Goal: Task Accomplishment & Management: Manage account settings

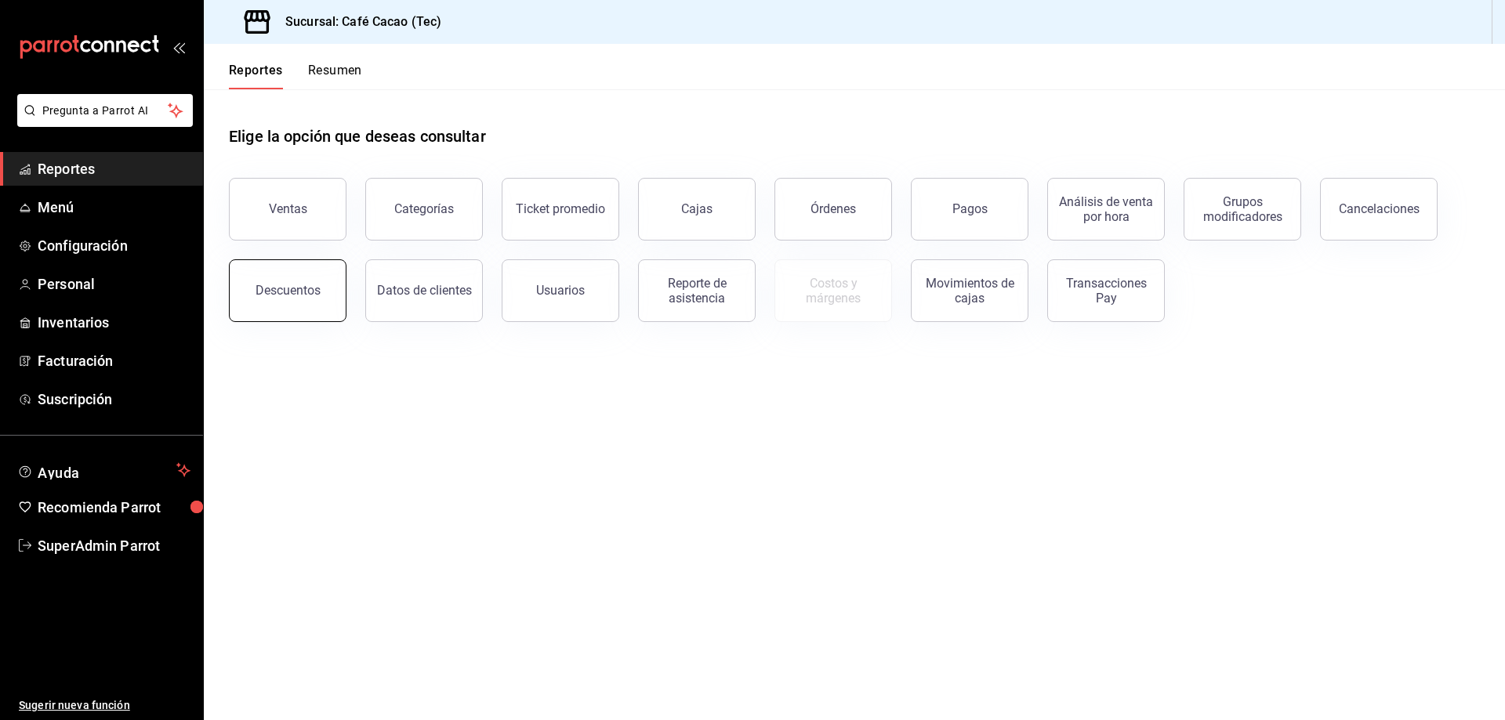
click at [263, 321] on div "Descuentos" at bounding box center [278, 282] width 136 height 82
click at [298, 300] on button "Descuentos" at bounding box center [288, 290] width 118 height 63
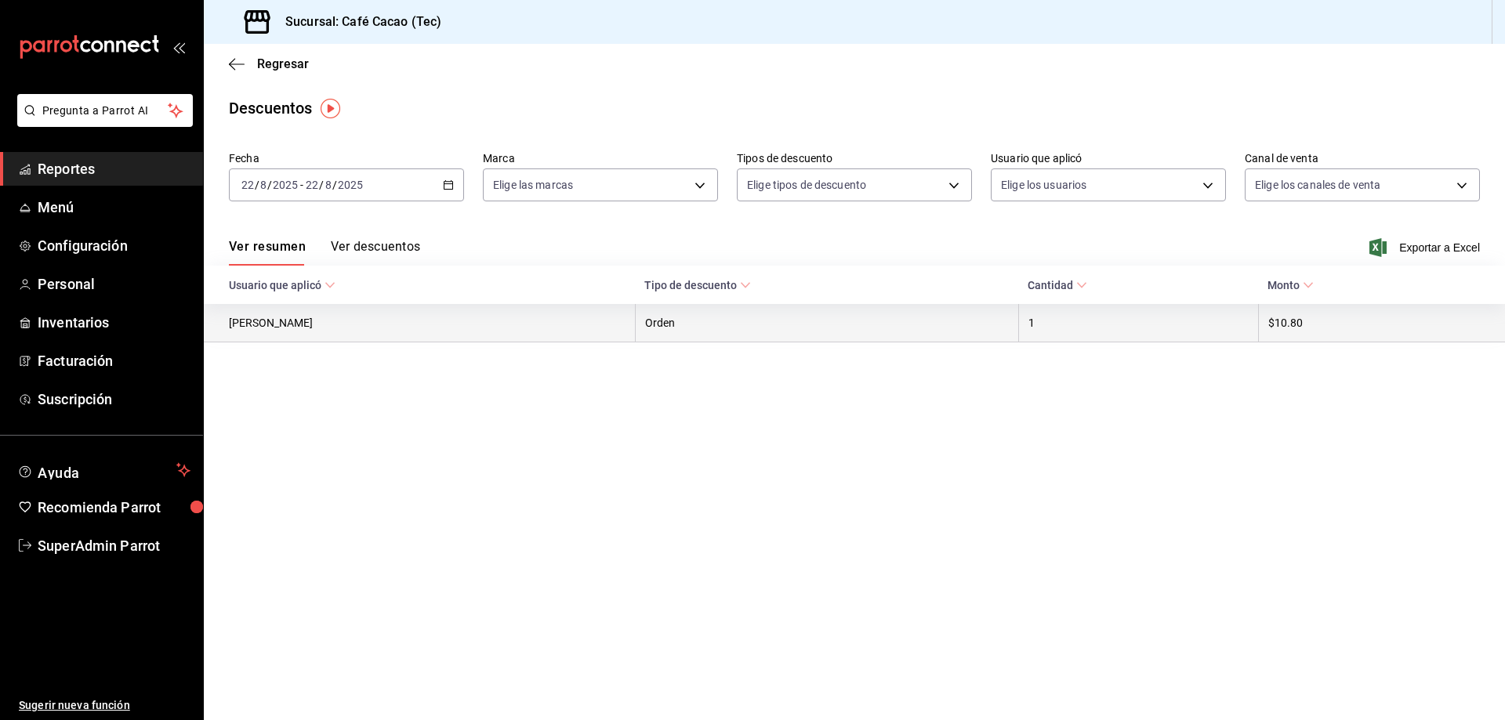
click at [317, 328] on th "[PERSON_NAME]" at bounding box center [419, 323] width 431 height 38
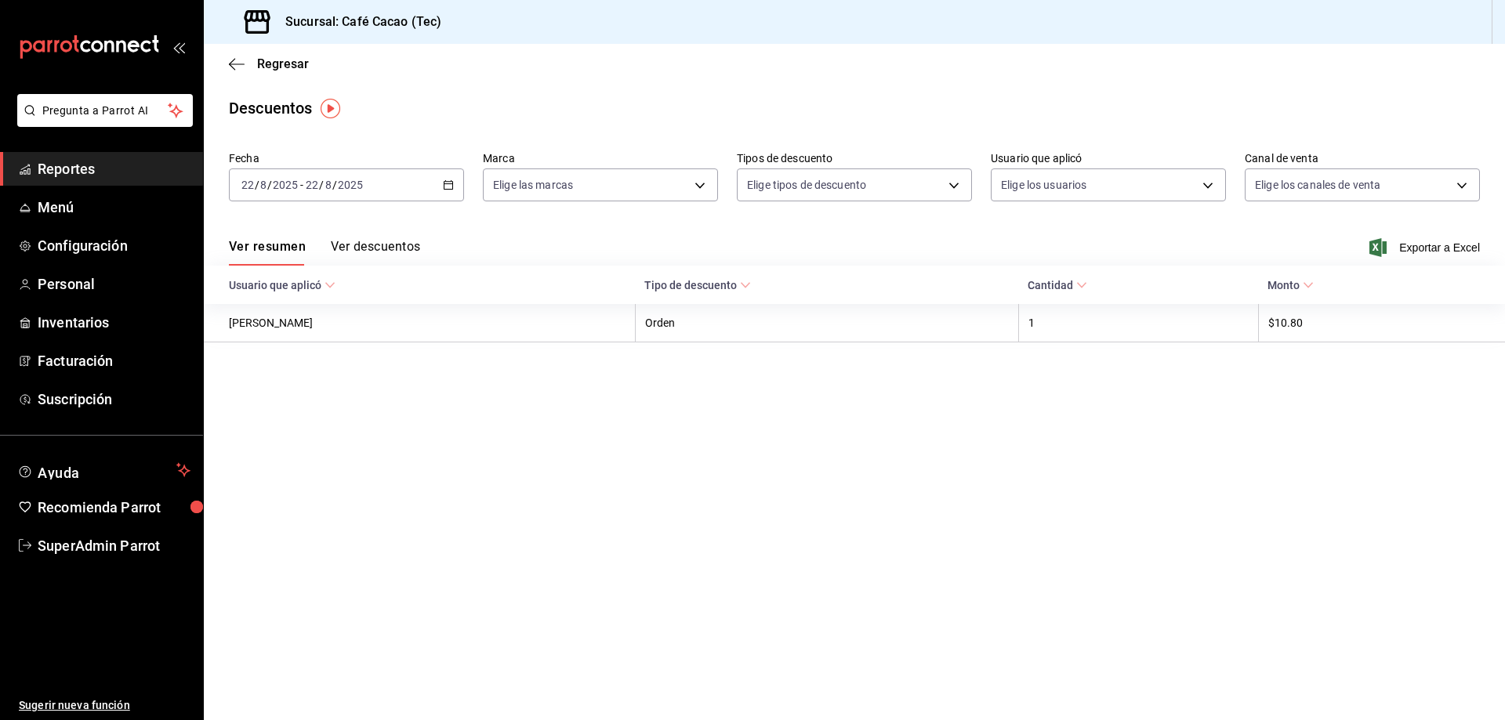
click at [1295, 286] on span "Monto" at bounding box center [1290, 285] width 46 height 13
click at [716, 299] on th "Tipo de descuento" at bounding box center [826, 285] width 383 height 38
click at [719, 292] on span "Tipo de descuento" at bounding box center [697, 285] width 107 height 13
click at [108, 234] on link "Configuración" at bounding box center [101, 246] width 203 height 34
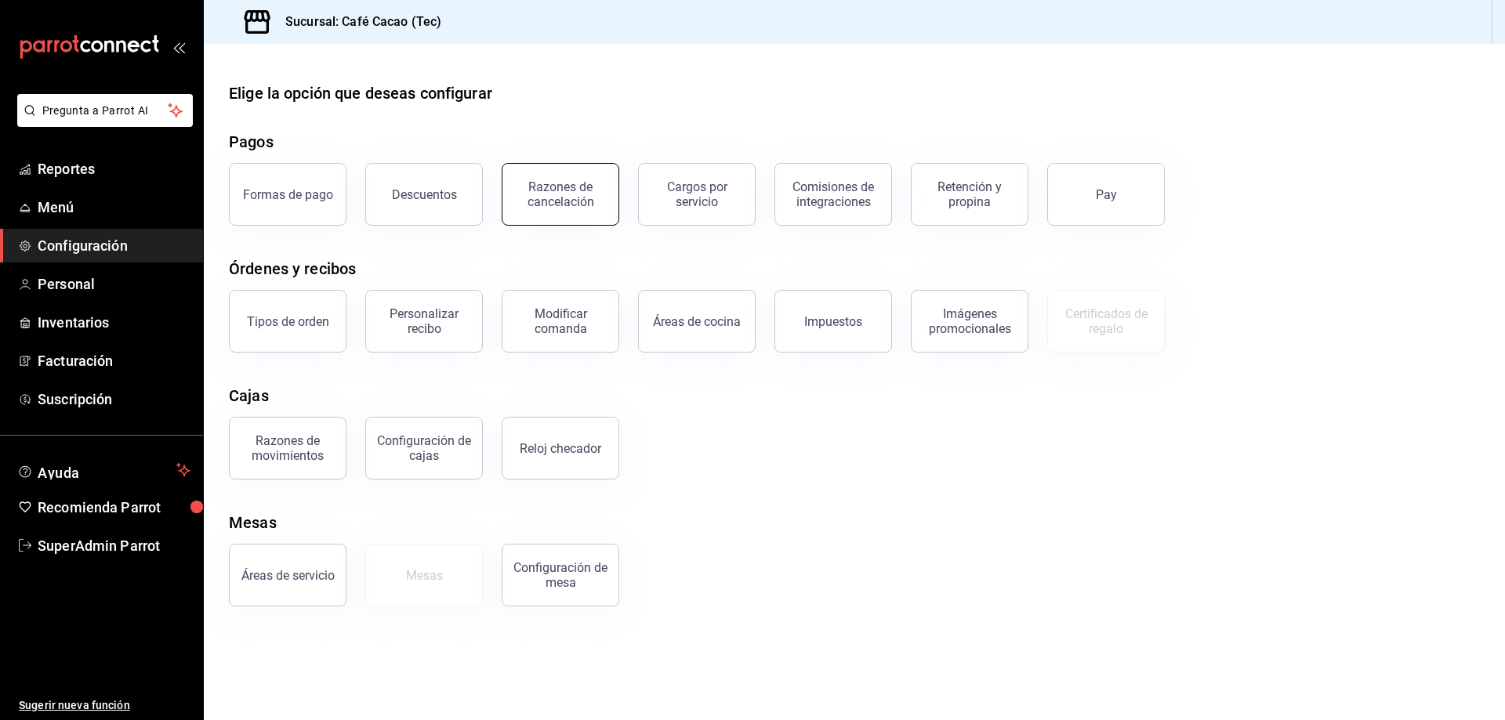
click at [583, 187] on div "Razones de cancelación" at bounding box center [560, 194] width 97 height 30
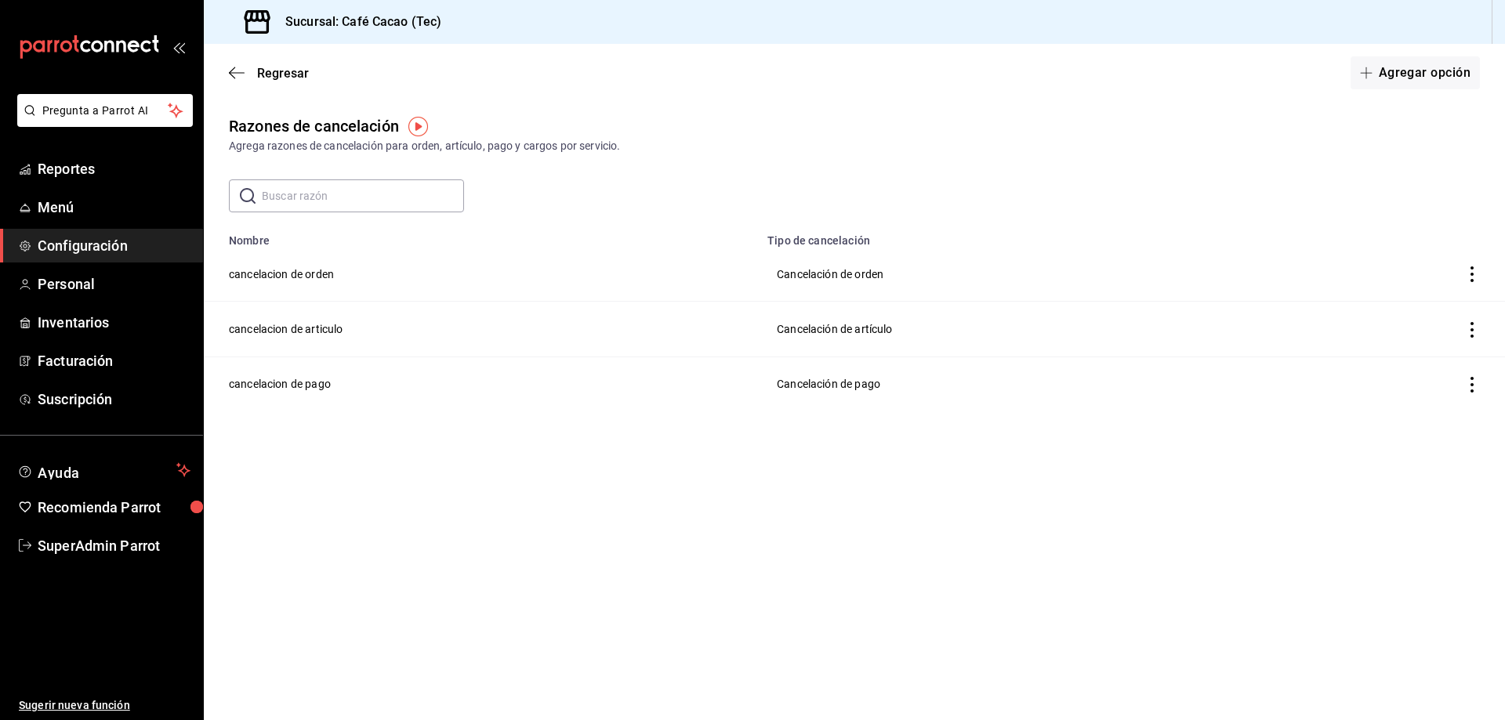
click at [312, 333] on td "cancelacion de articulo" at bounding box center [481, 329] width 554 height 55
click at [829, 324] on td "Cancelación de artículo" at bounding box center [1027, 329] width 538 height 55
click at [412, 132] on img "button" at bounding box center [418, 127] width 20 height 20
click at [518, 161] on icon "close" at bounding box center [519, 159] width 13 height 13
drag, startPoint x: 332, startPoint y: 145, endPoint x: 788, endPoint y: 145, distance: 456.1
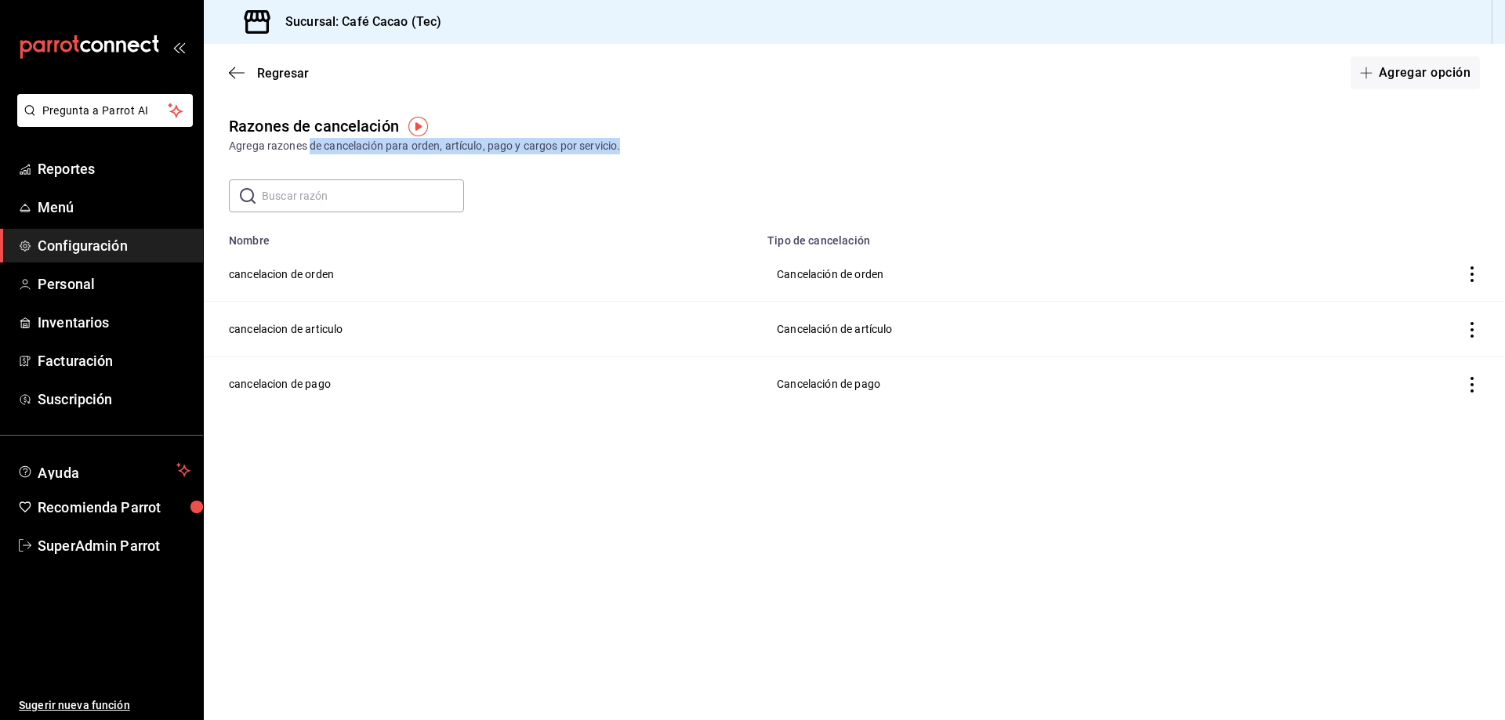
click at [788, 145] on div "Agrega razones de cancelación para orden, artículo, pago y cargos por servicio." at bounding box center [854, 146] width 1251 height 16
drag, startPoint x: 269, startPoint y: 270, endPoint x: 353, endPoint y: 314, distance: 94.6
click at [283, 280] on td "cancelacion de orden" at bounding box center [481, 274] width 554 height 55
drag, startPoint x: 306, startPoint y: 368, endPoint x: 370, endPoint y: 369, distance: 64.3
click at [370, 369] on td "cancelacion de pago" at bounding box center [481, 384] width 554 height 55
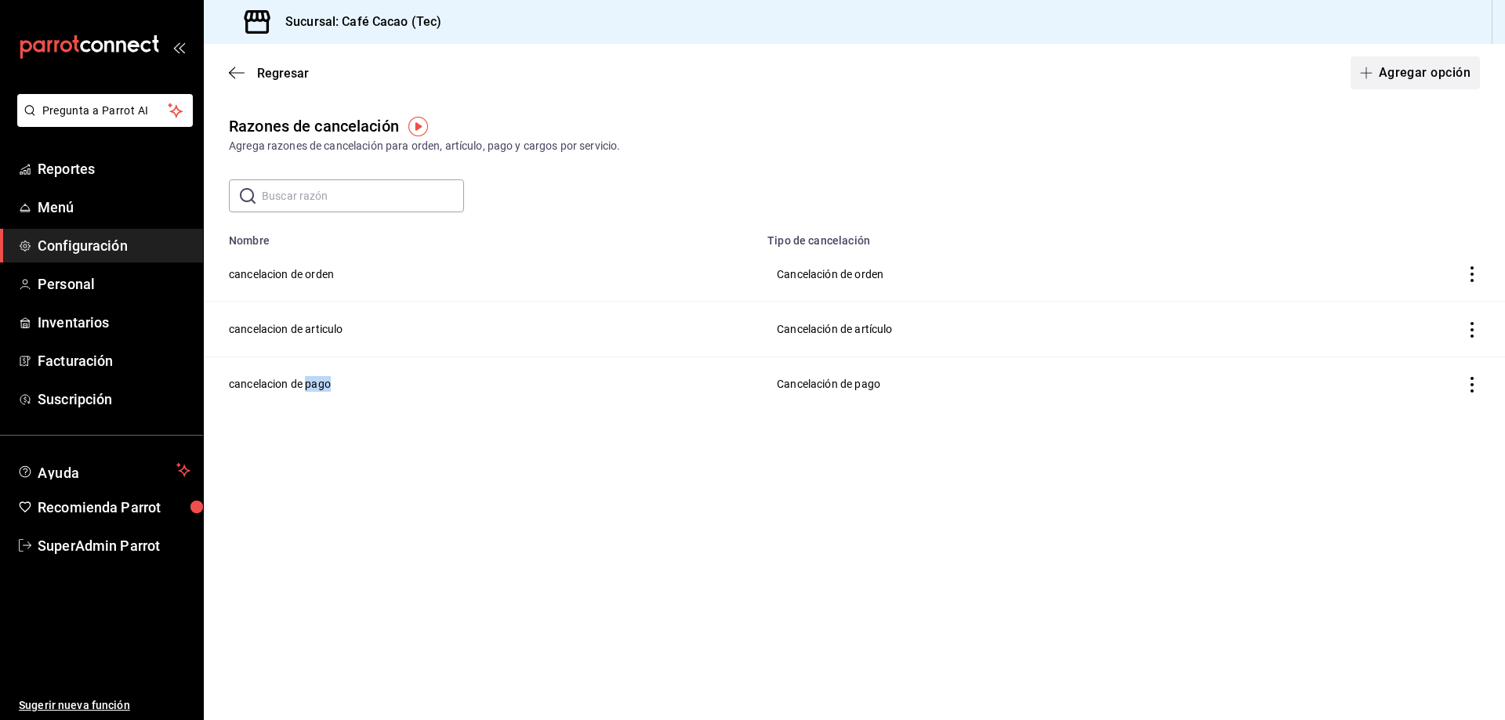
click at [1382, 76] on button "Agregar opción" at bounding box center [1414, 72] width 129 height 33
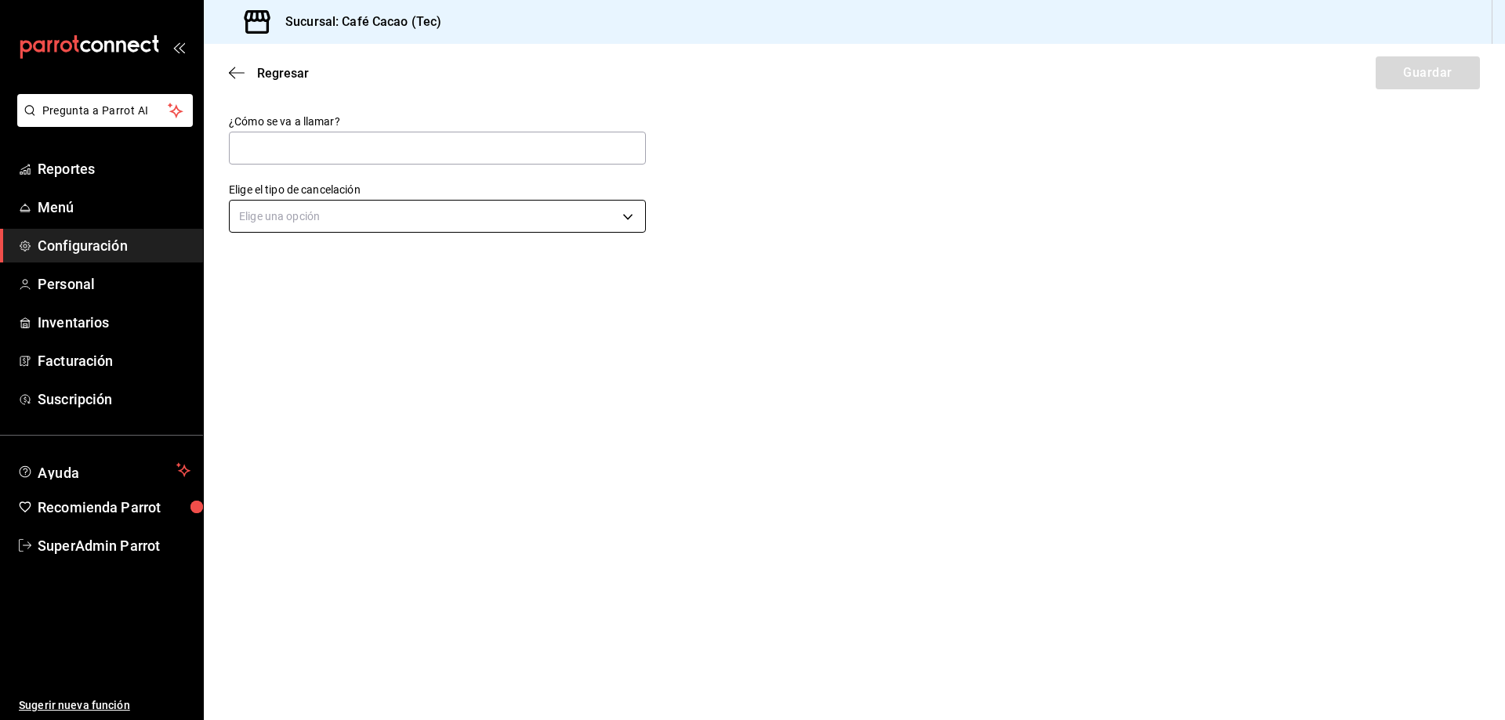
click at [578, 221] on body "Pregunta a Parrot AI Reportes Menú Configuración Personal Inventarios Facturaci…" at bounding box center [752, 360] width 1505 height 720
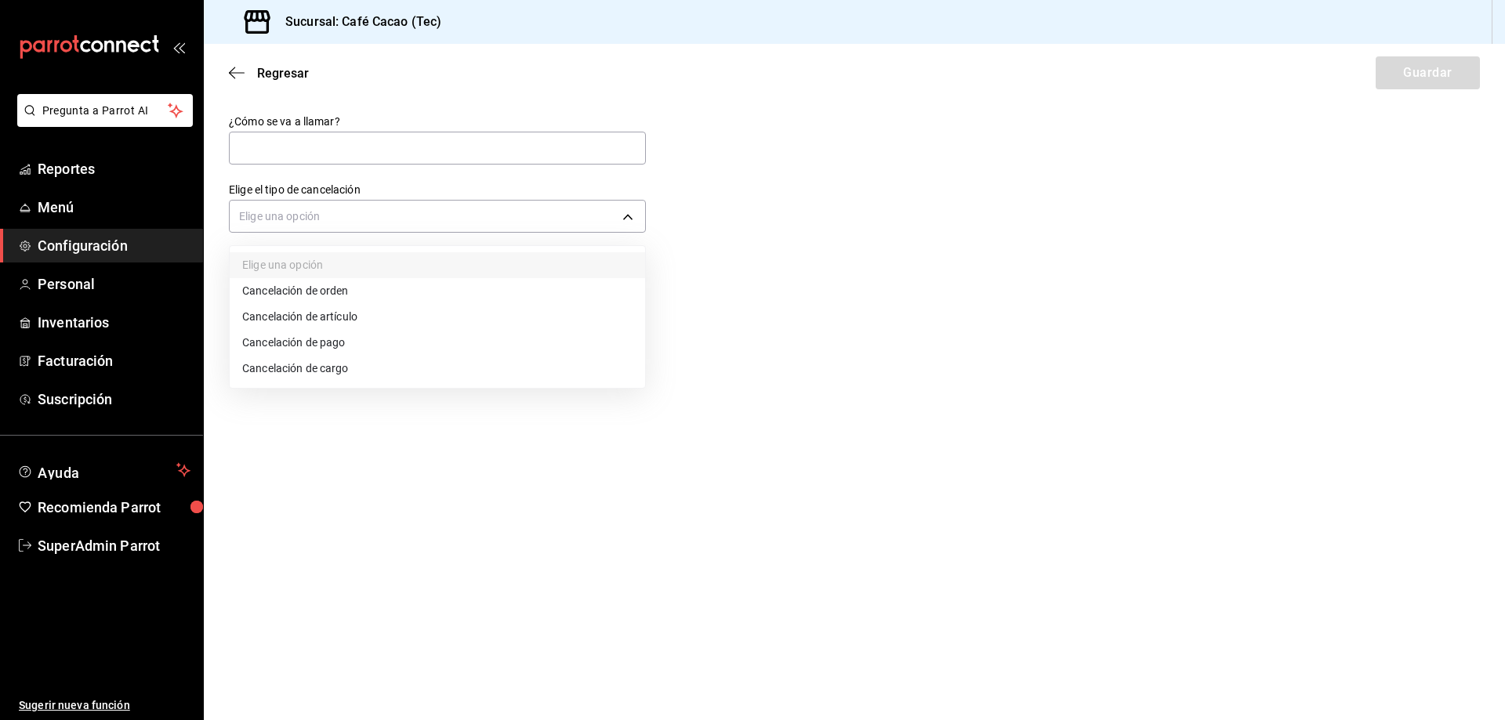
click at [238, 76] on div at bounding box center [752, 360] width 1505 height 720
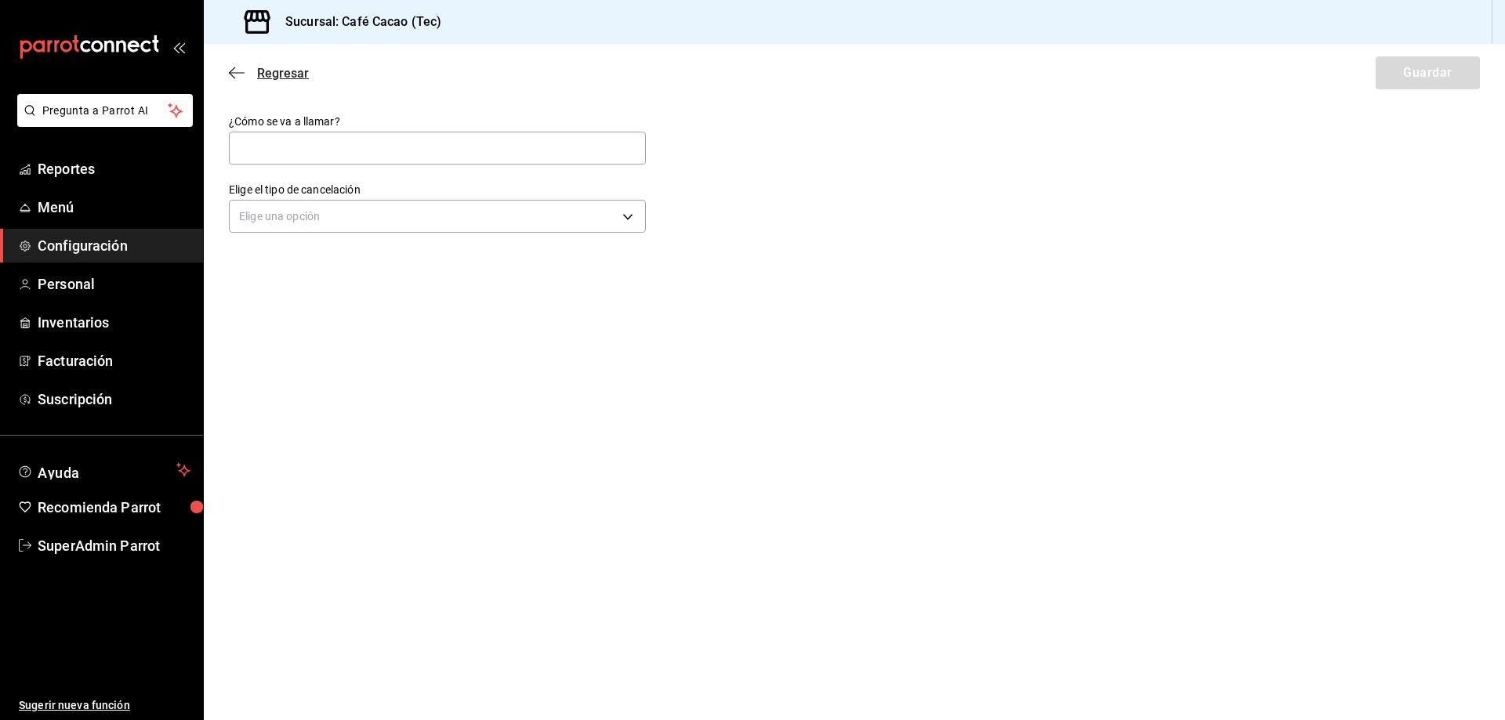
click at [237, 69] on icon "button" at bounding box center [237, 73] width 16 height 14
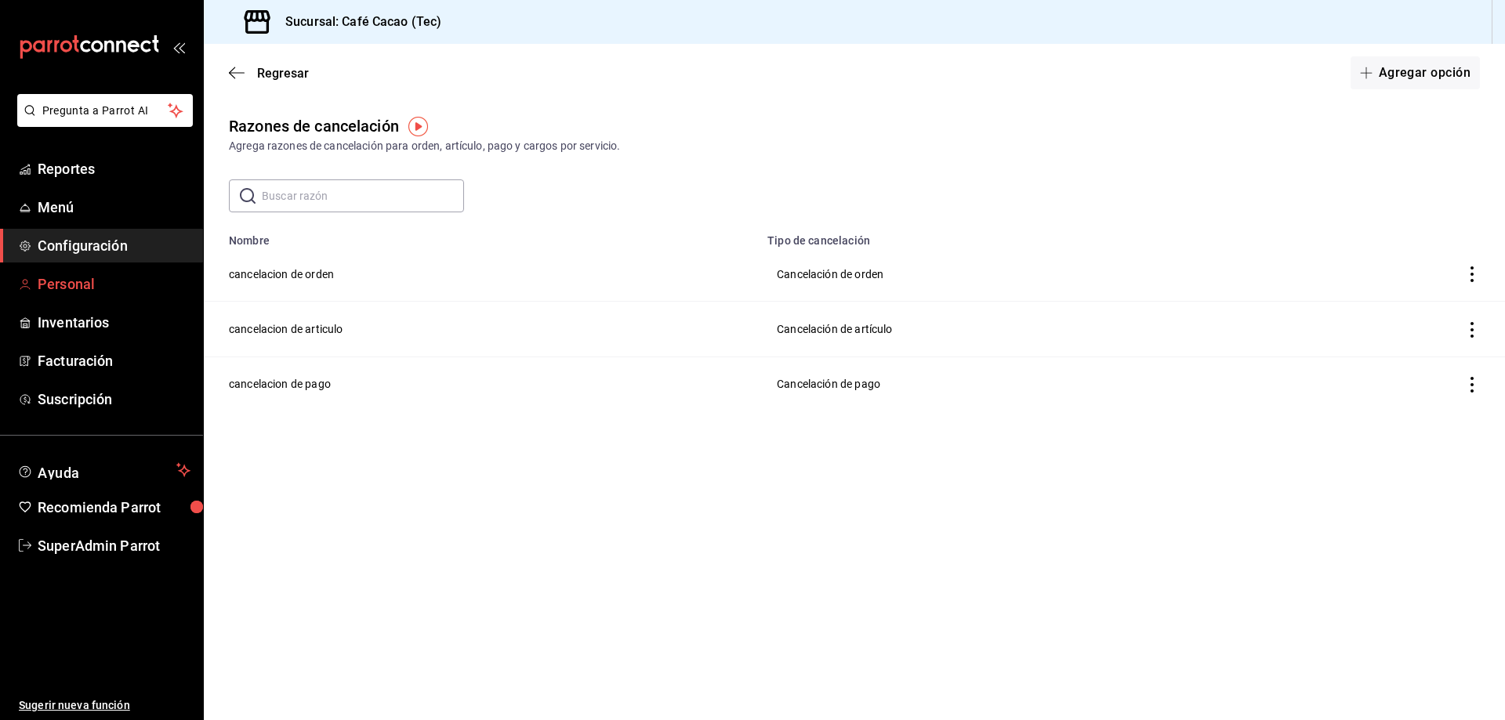
click at [93, 287] on span "Personal" at bounding box center [114, 283] width 153 height 21
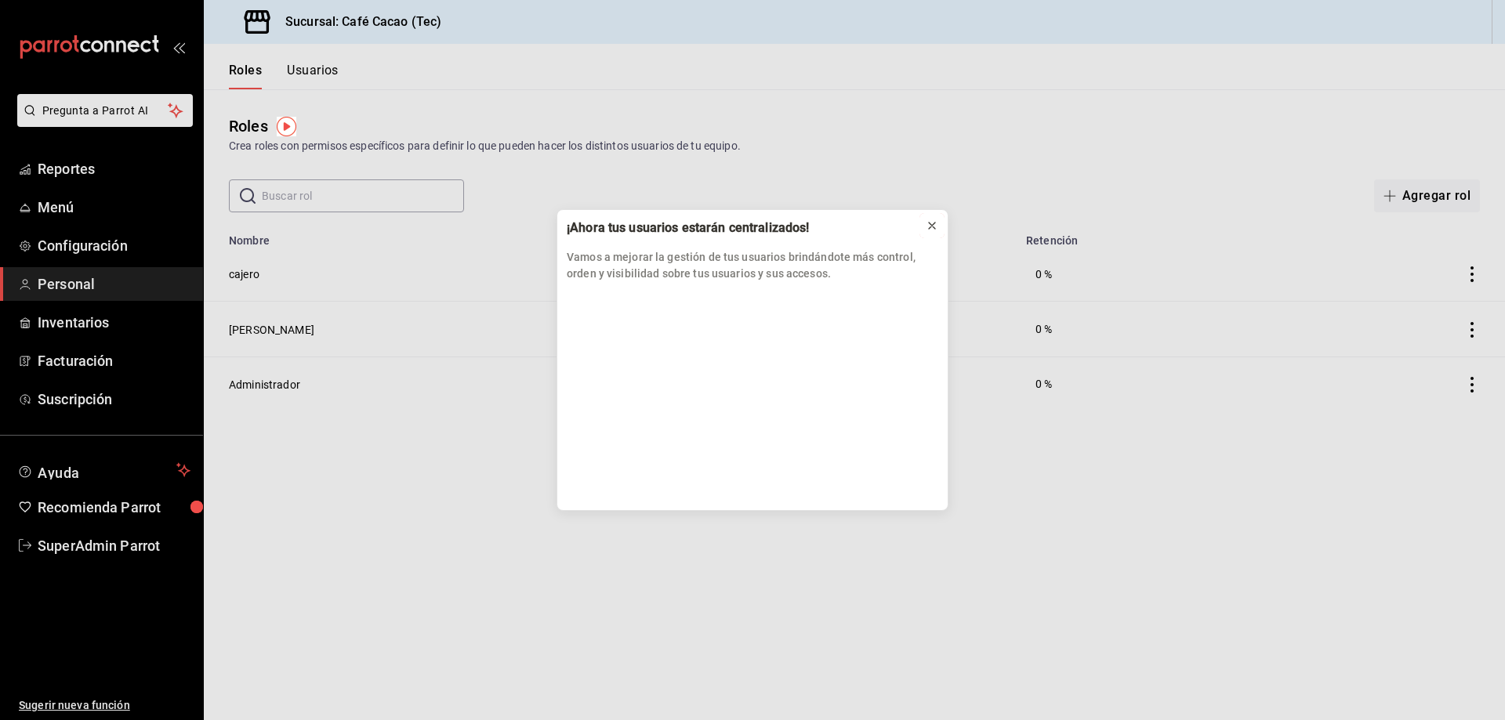
click at [928, 223] on icon at bounding box center [932, 225] width 13 height 13
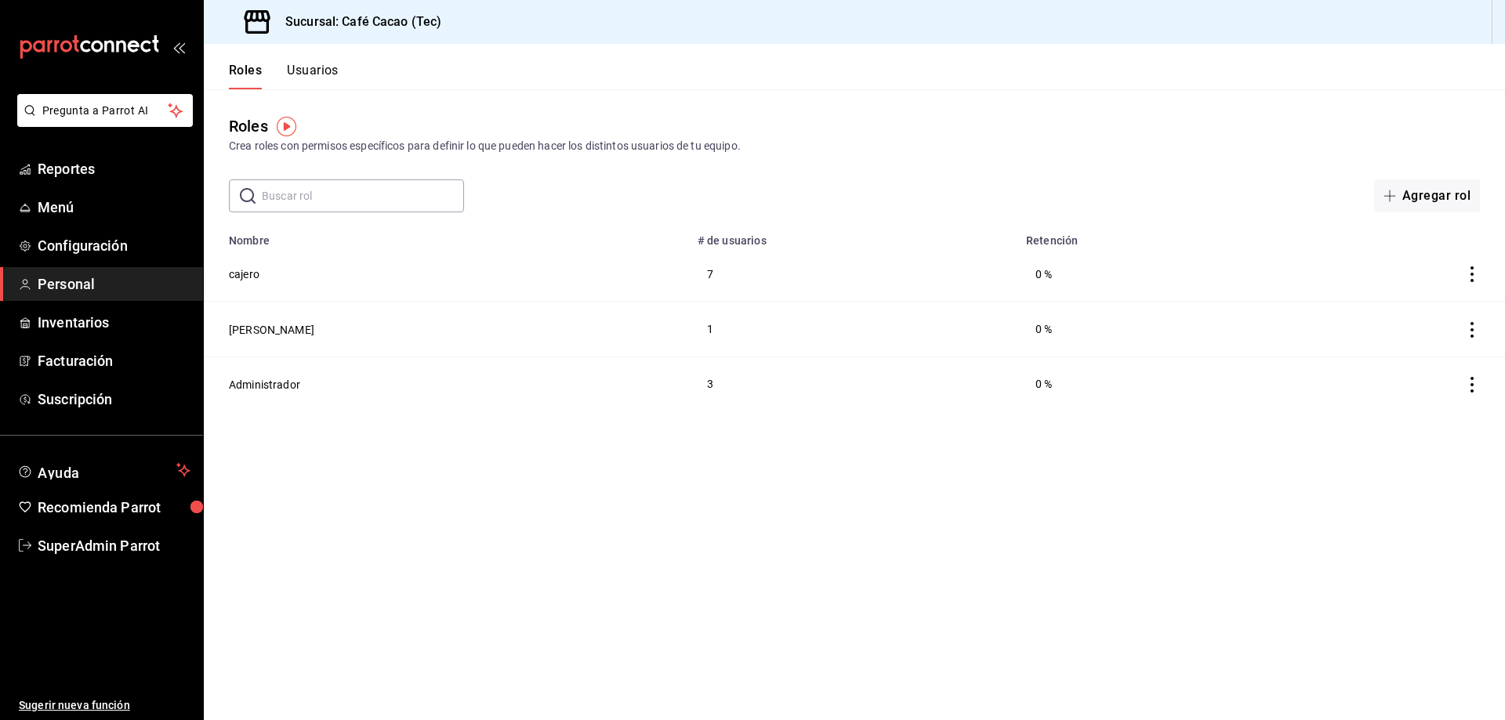
drag, startPoint x: 303, startPoint y: 75, endPoint x: 306, endPoint y: 87, distance: 12.0
click at [304, 79] on button "Usuarios" at bounding box center [313, 76] width 52 height 27
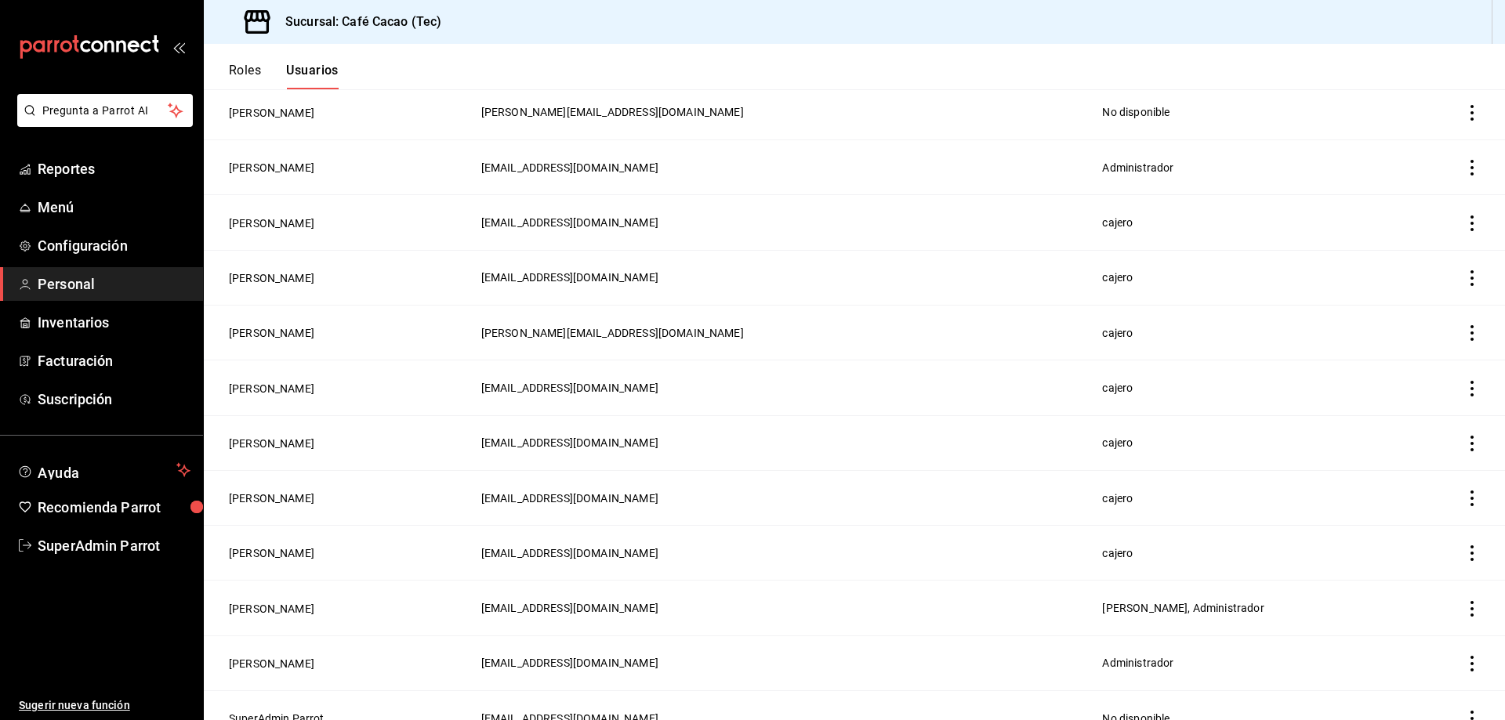
scroll to position [504, 0]
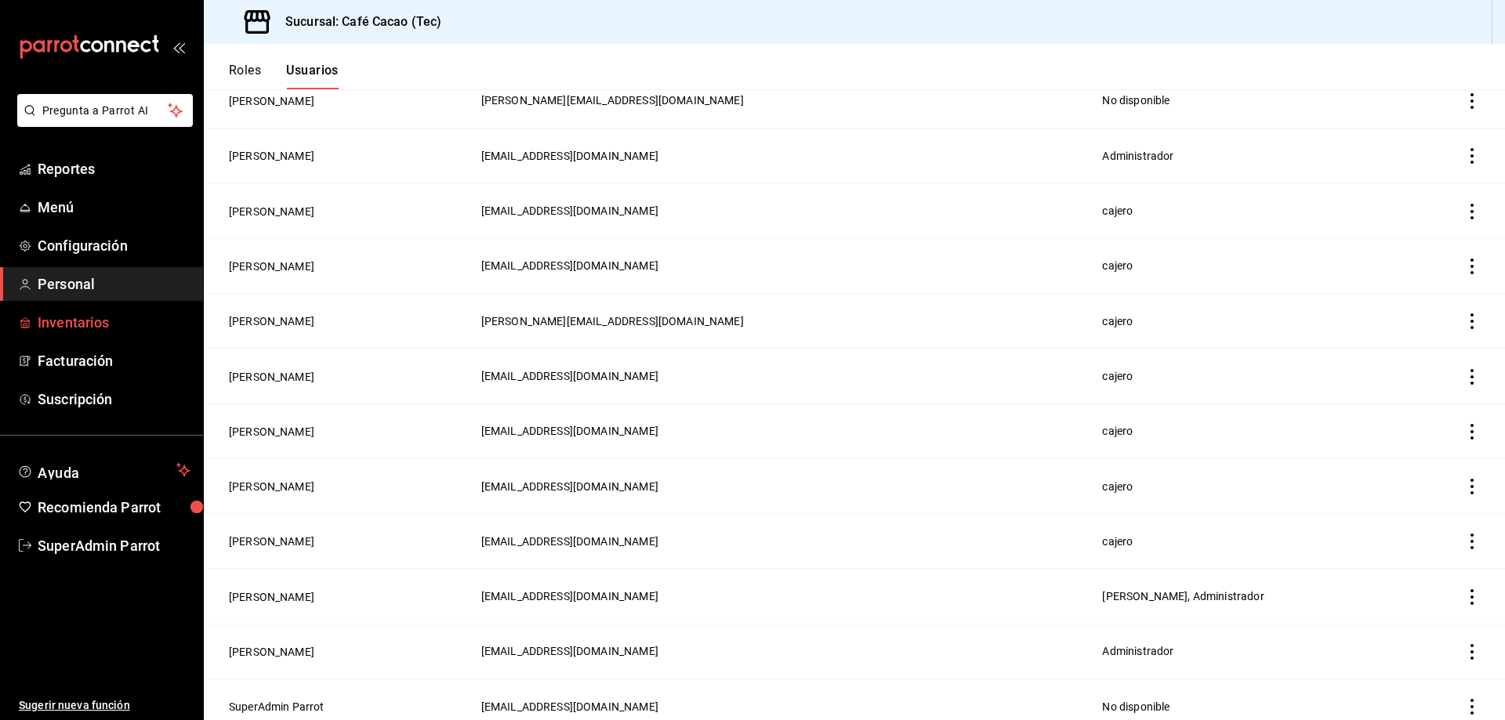
click at [77, 331] on span "Inventarios" at bounding box center [114, 322] width 153 height 21
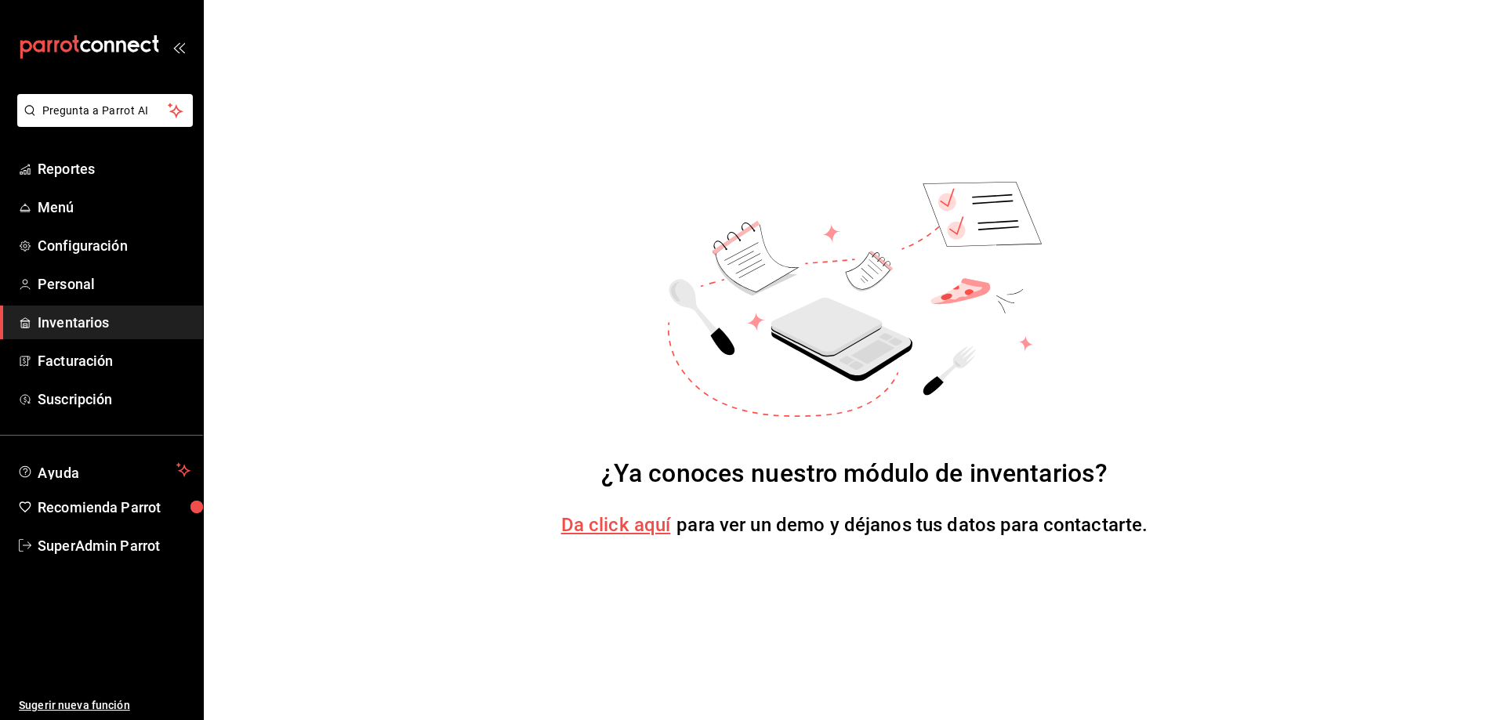
click at [605, 522] on span "Da click aquí" at bounding box center [616, 525] width 110 height 22
click at [86, 364] on span "Facturación" at bounding box center [114, 360] width 153 height 21
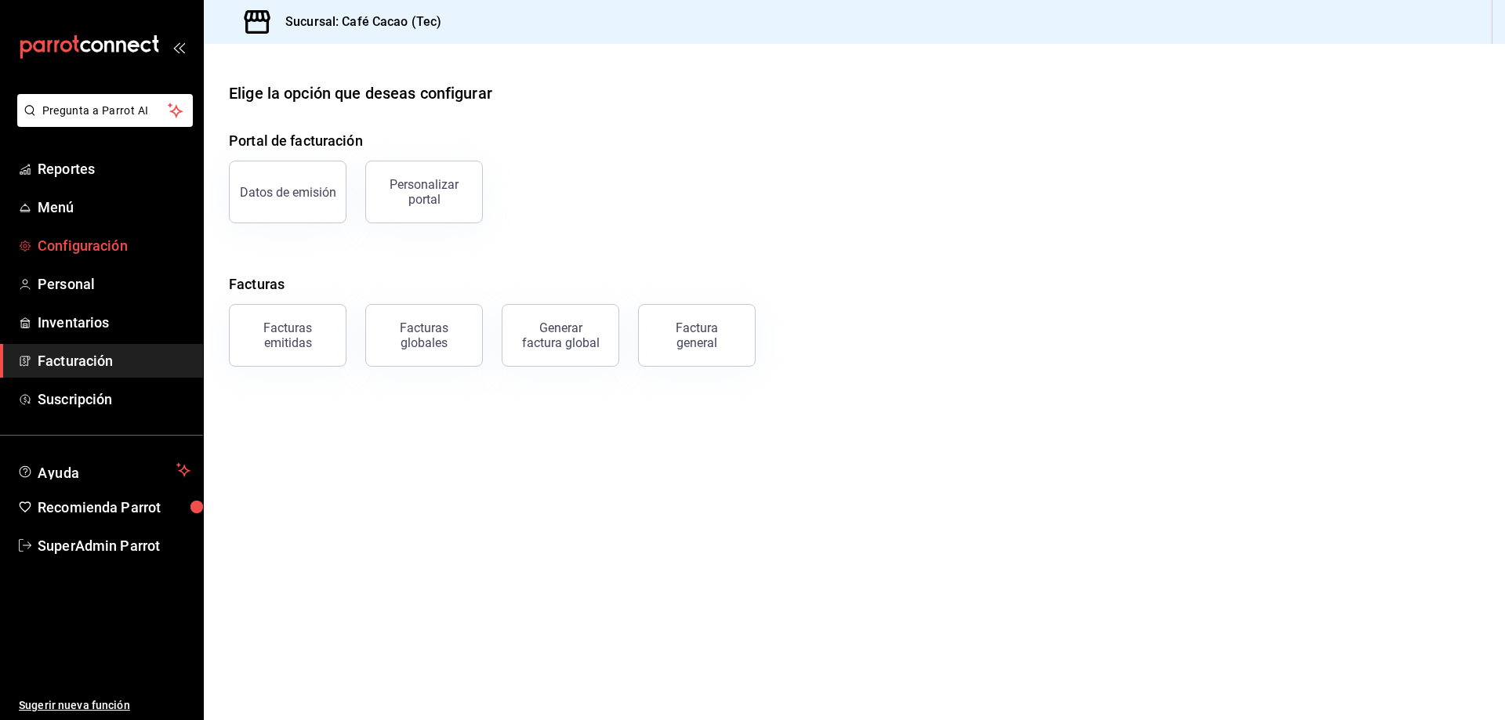
click at [71, 244] on span "Configuración" at bounding box center [114, 245] width 153 height 21
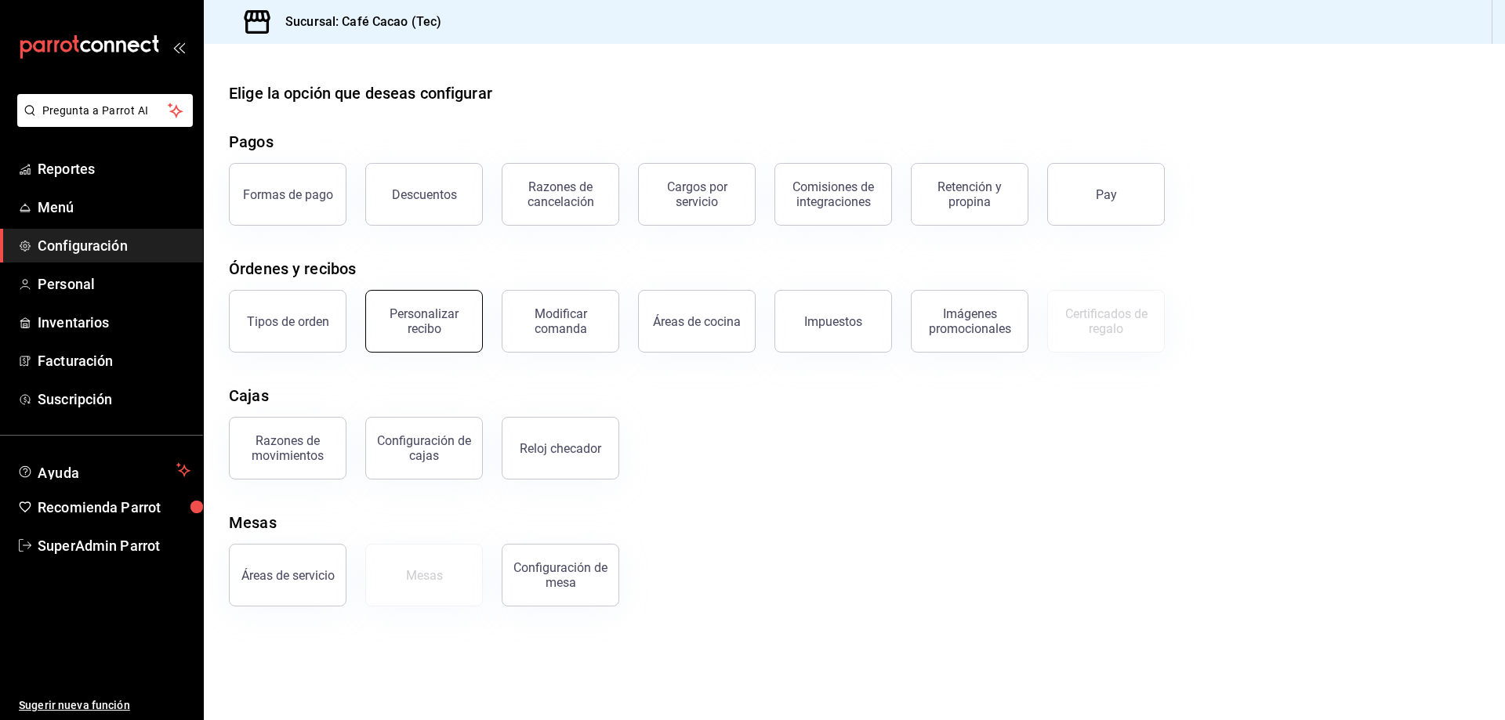
click at [469, 313] on button "Personalizar recibo" at bounding box center [424, 321] width 118 height 63
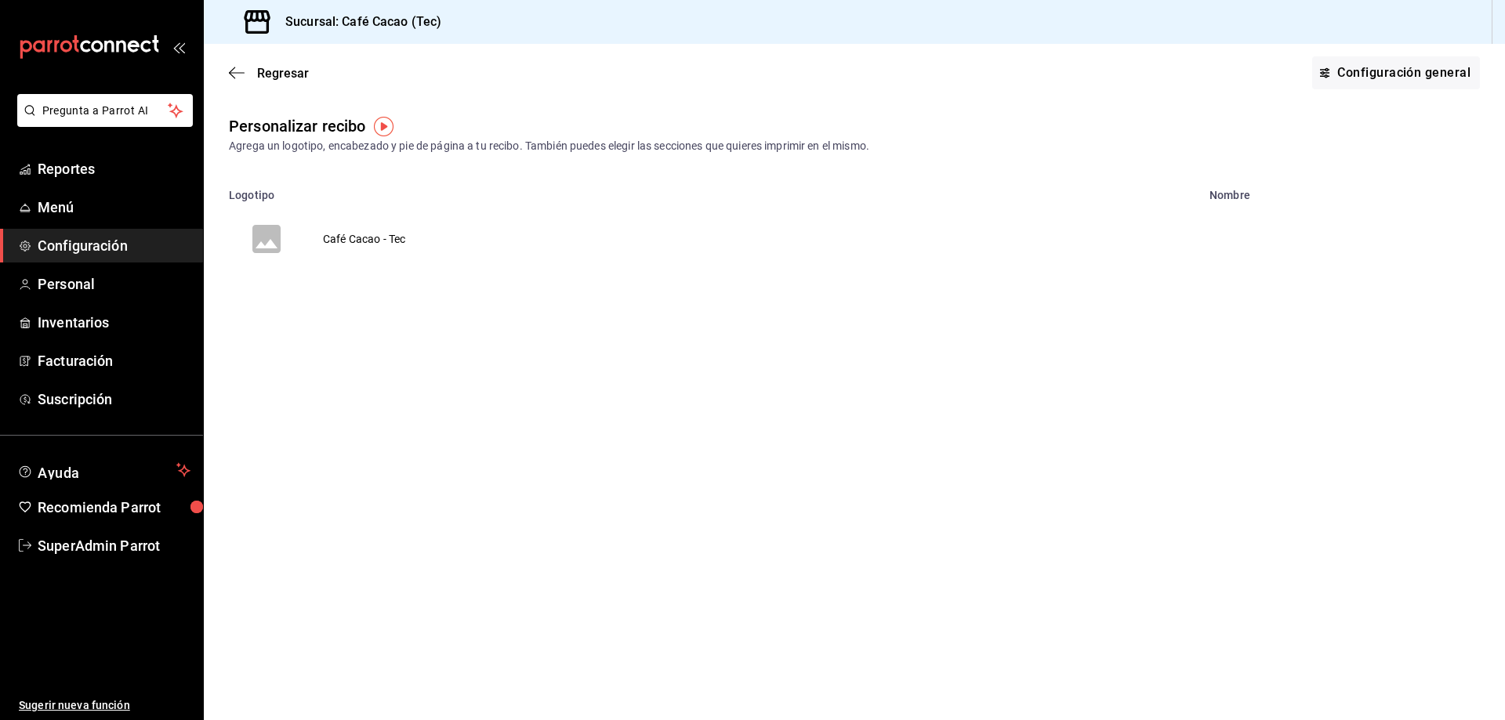
click at [144, 234] on link "Configuración" at bounding box center [101, 246] width 203 height 34
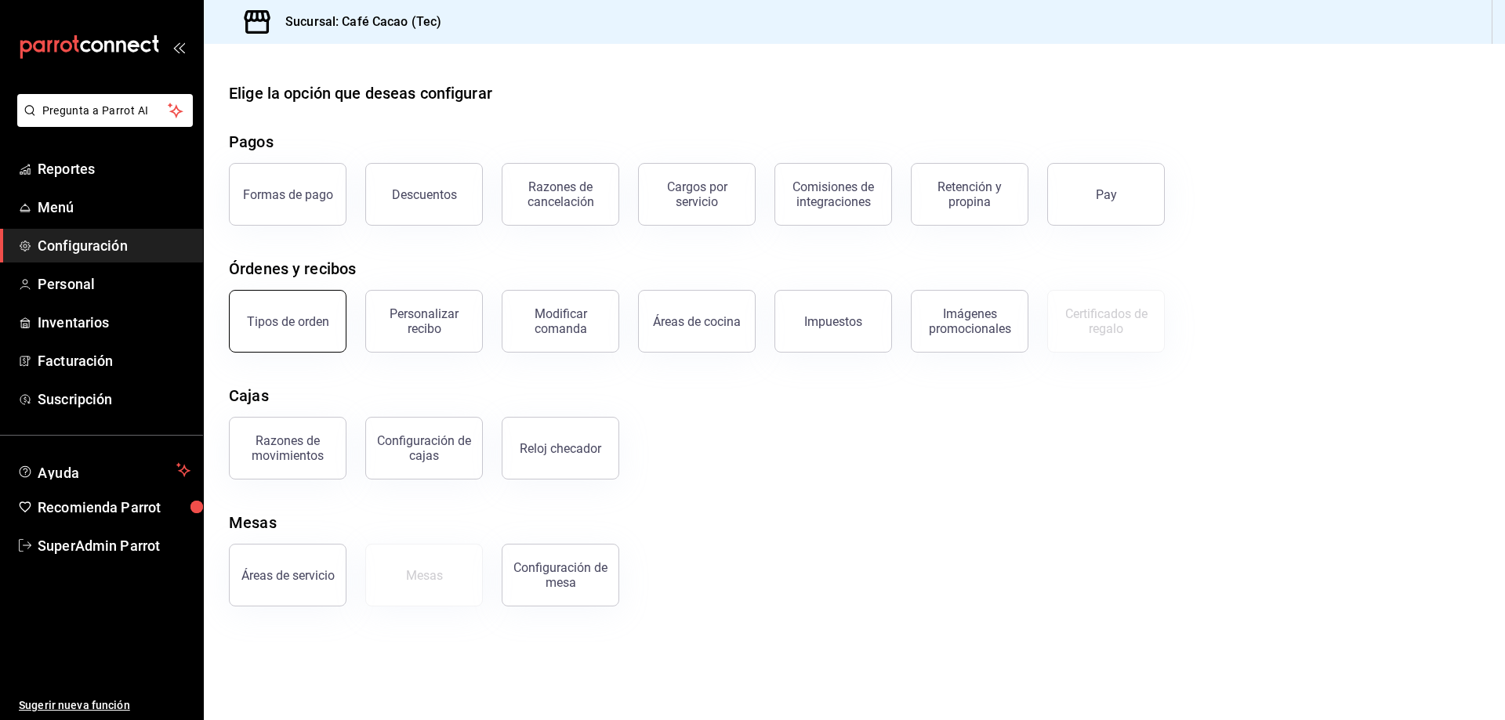
click at [306, 306] on button "Tipos de orden" at bounding box center [288, 321] width 118 height 63
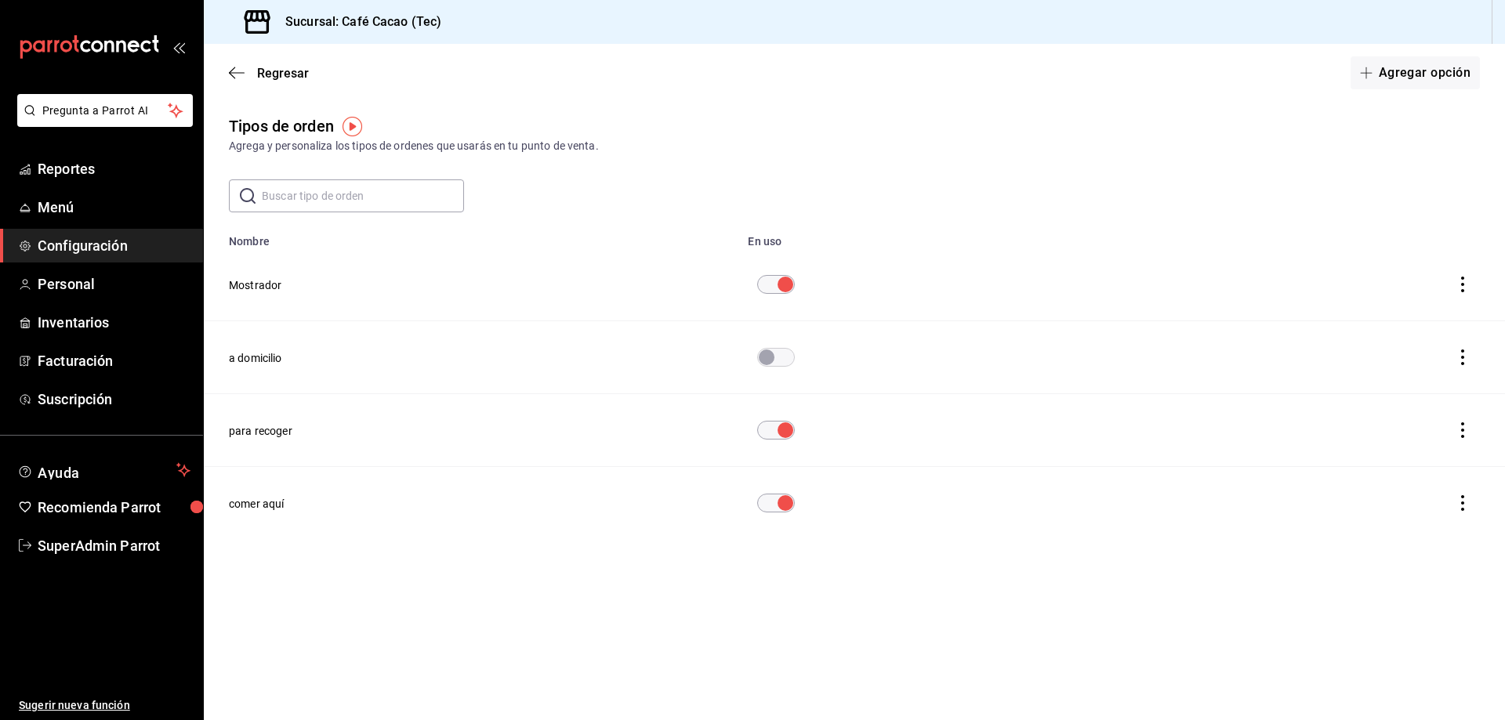
click at [255, 426] on button "para recoger" at bounding box center [260, 431] width 63 height 16
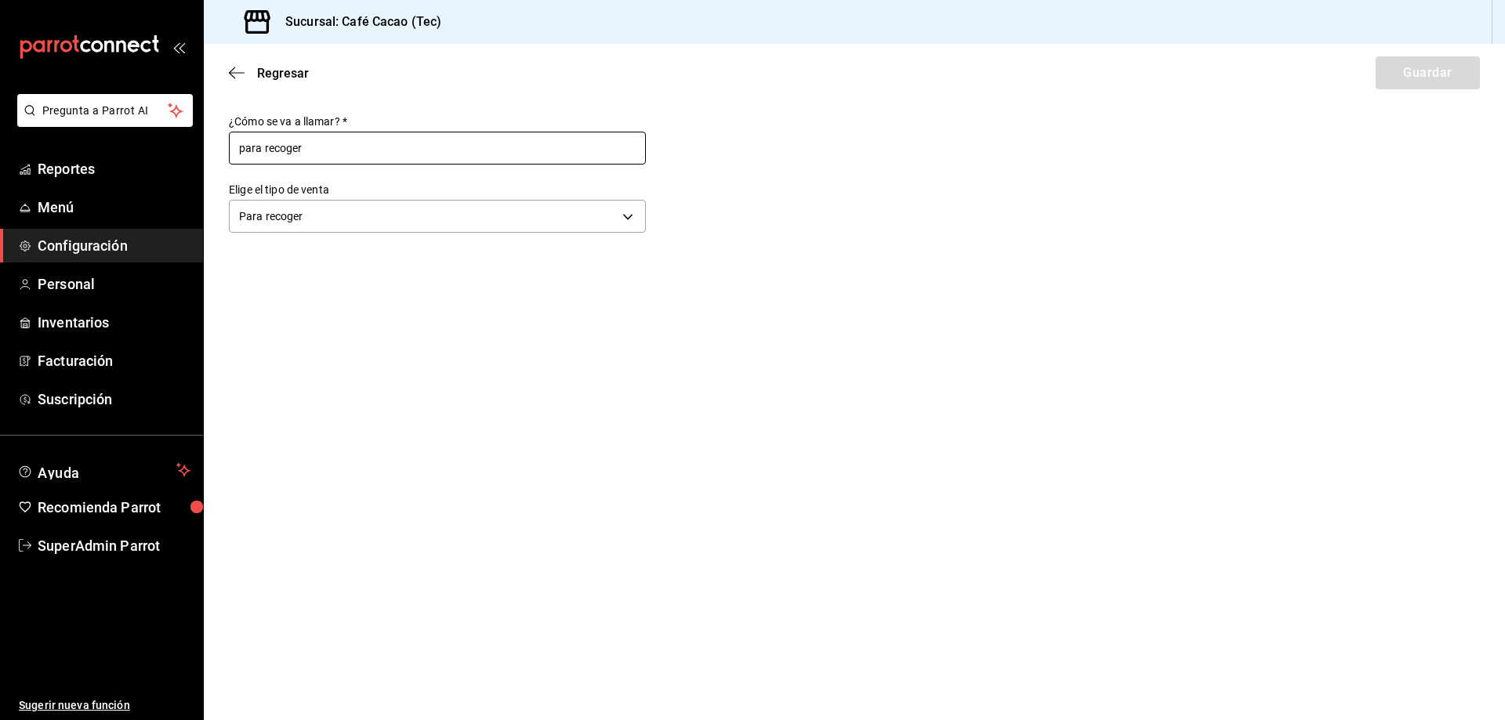
click at [246, 154] on input "para recoger" at bounding box center [437, 148] width 417 height 33
drag, startPoint x: 419, startPoint y: 148, endPoint x: 55, endPoint y: 161, distance: 364.6
click at [55, 161] on div "Pregunta a Parrot AI Reportes Menú Configuración Personal Inventarios Facturaci…" at bounding box center [752, 360] width 1505 height 720
click at [283, 150] on input "Para revoger" at bounding box center [437, 148] width 417 height 33
type input "Para recoger"
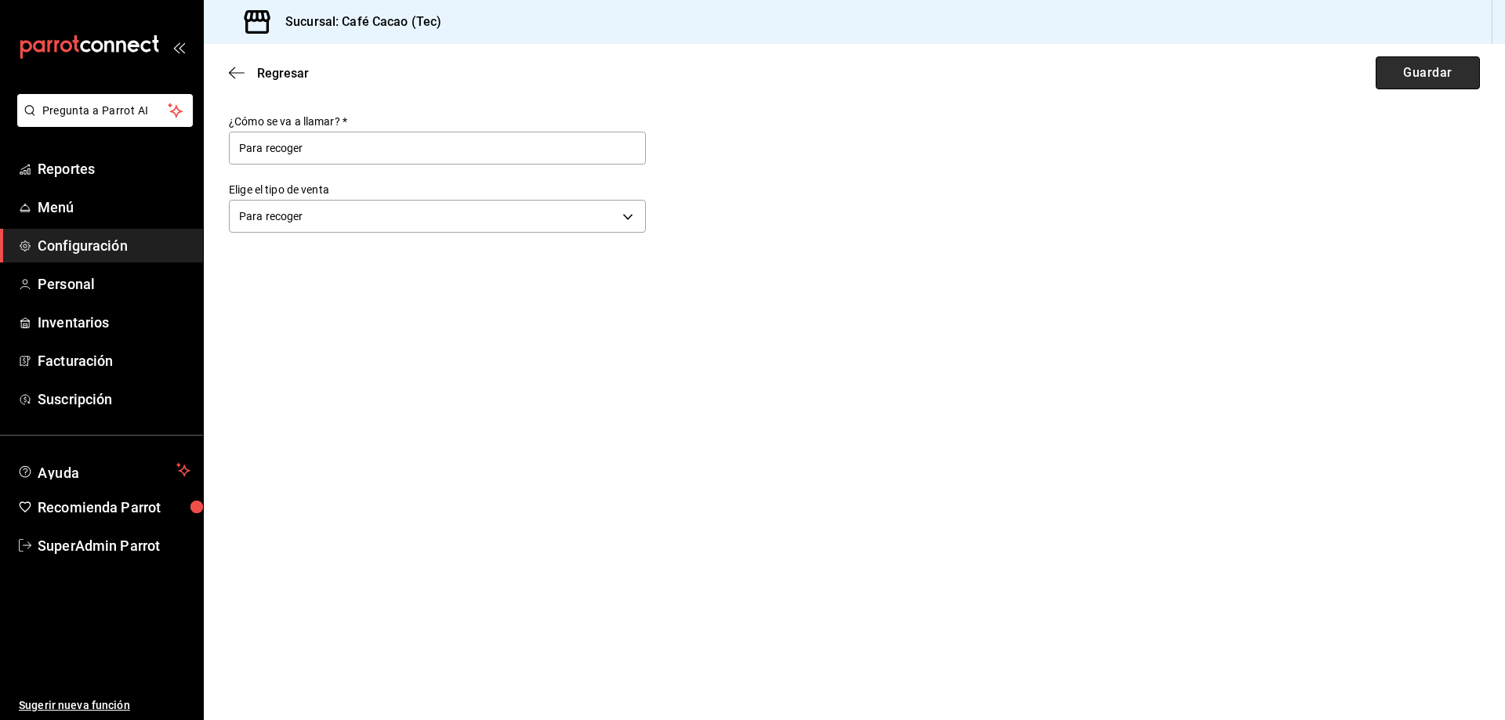
click at [1420, 56] on button "Guardar" at bounding box center [1427, 72] width 104 height 33
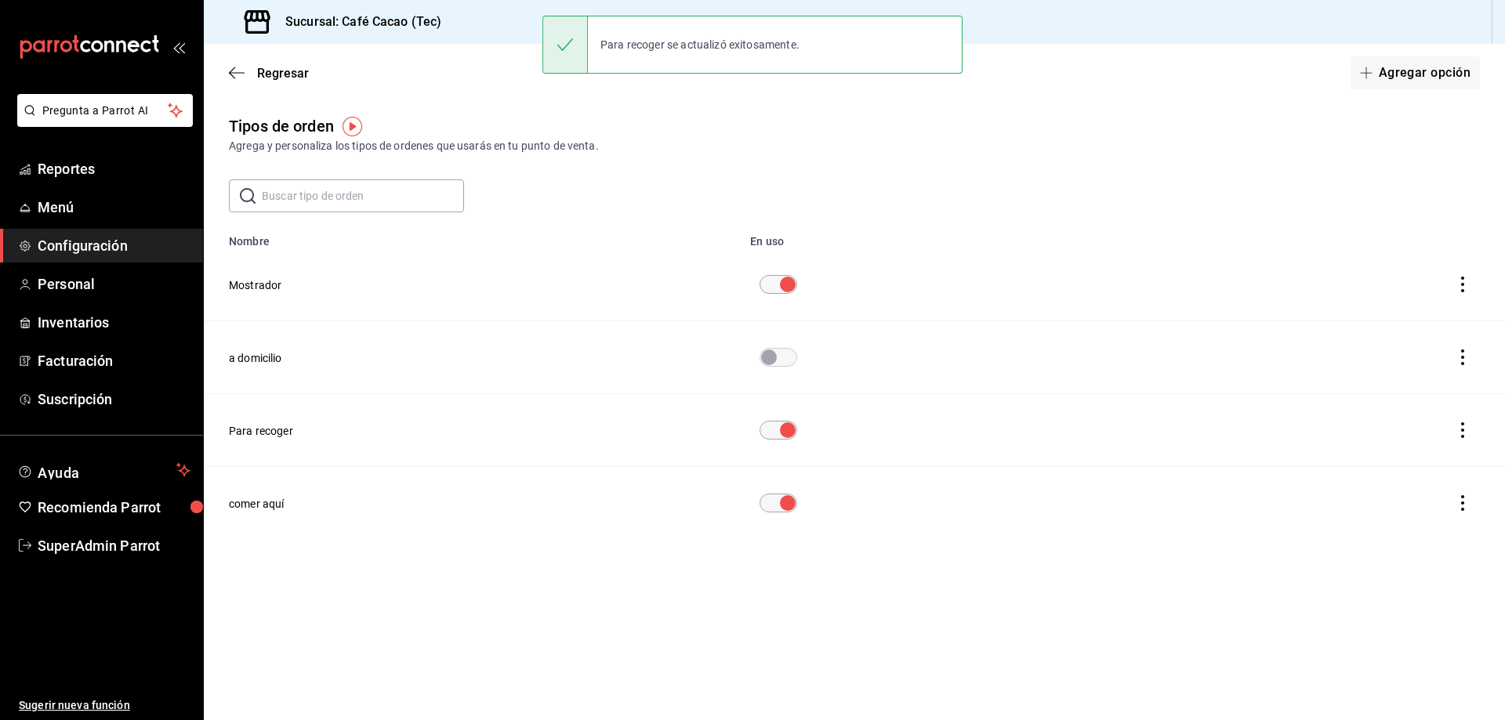
click at [270, 496] on button "comer aquí" at bounding box center [257, 504] width 56 height 16
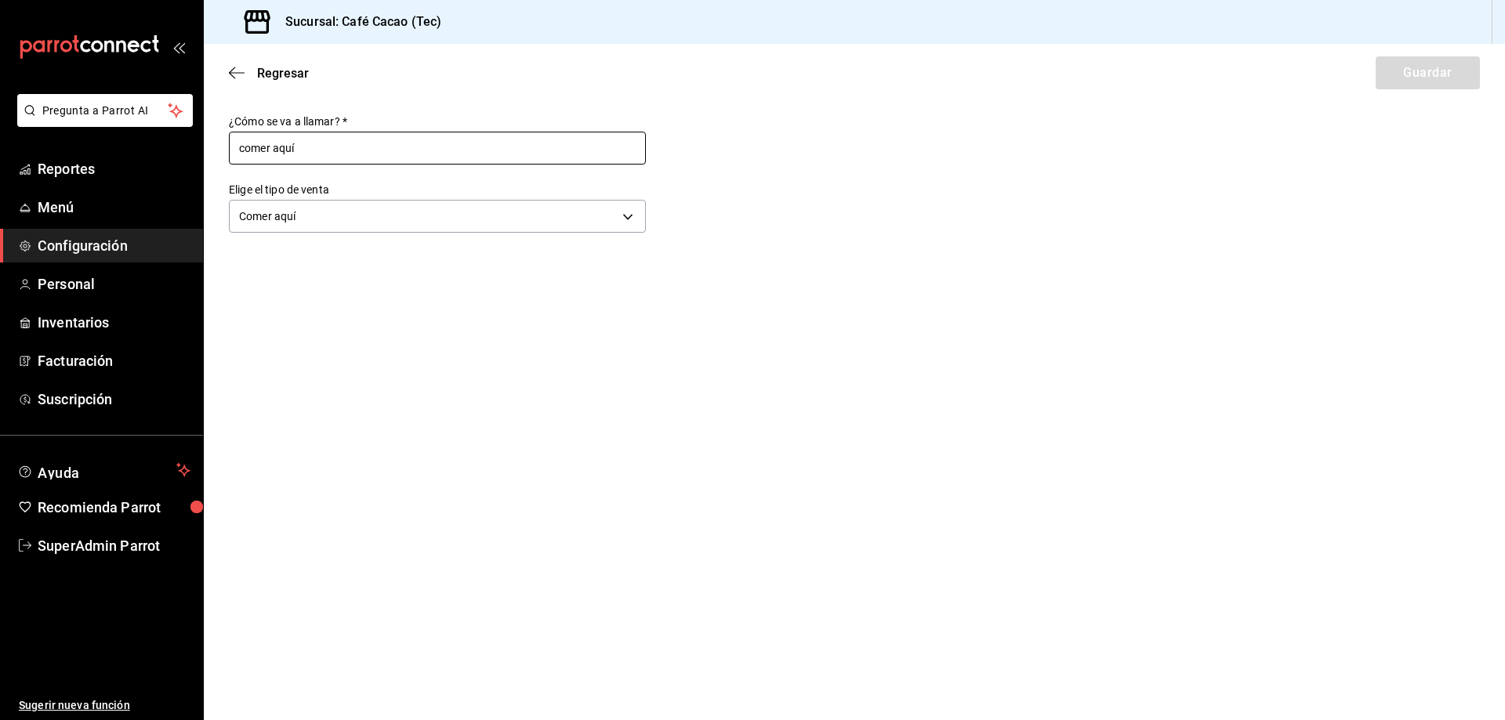
click at [244, 149] on input "comer aquí" at bounding box center [437, 148] width 417 height 33
type input "Comer aquí"
click at [1439, 61] on button "Guardar" at bounding box center [1427, 72] width 104 height 33
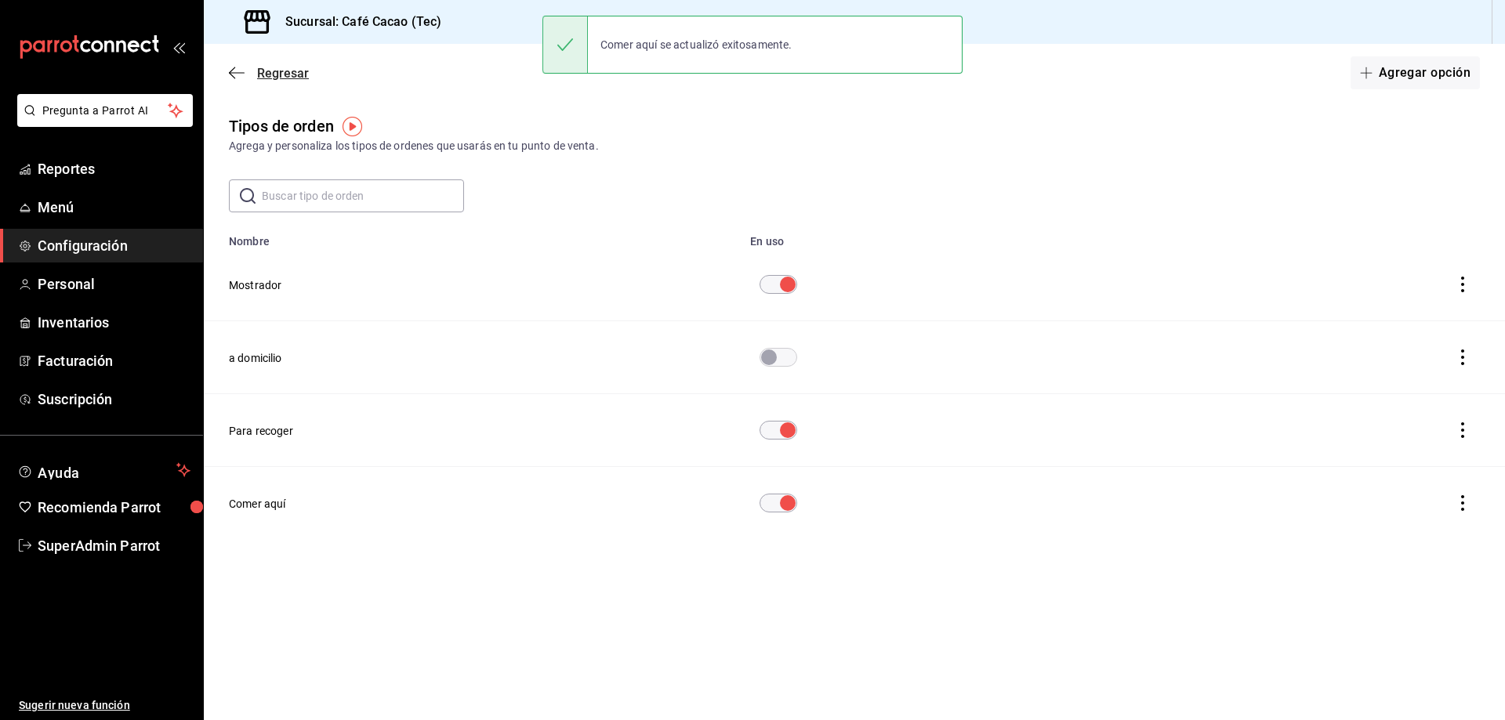
click at [234, 77] on icon "button" at bounding box center [232, 73] width 6 height 12
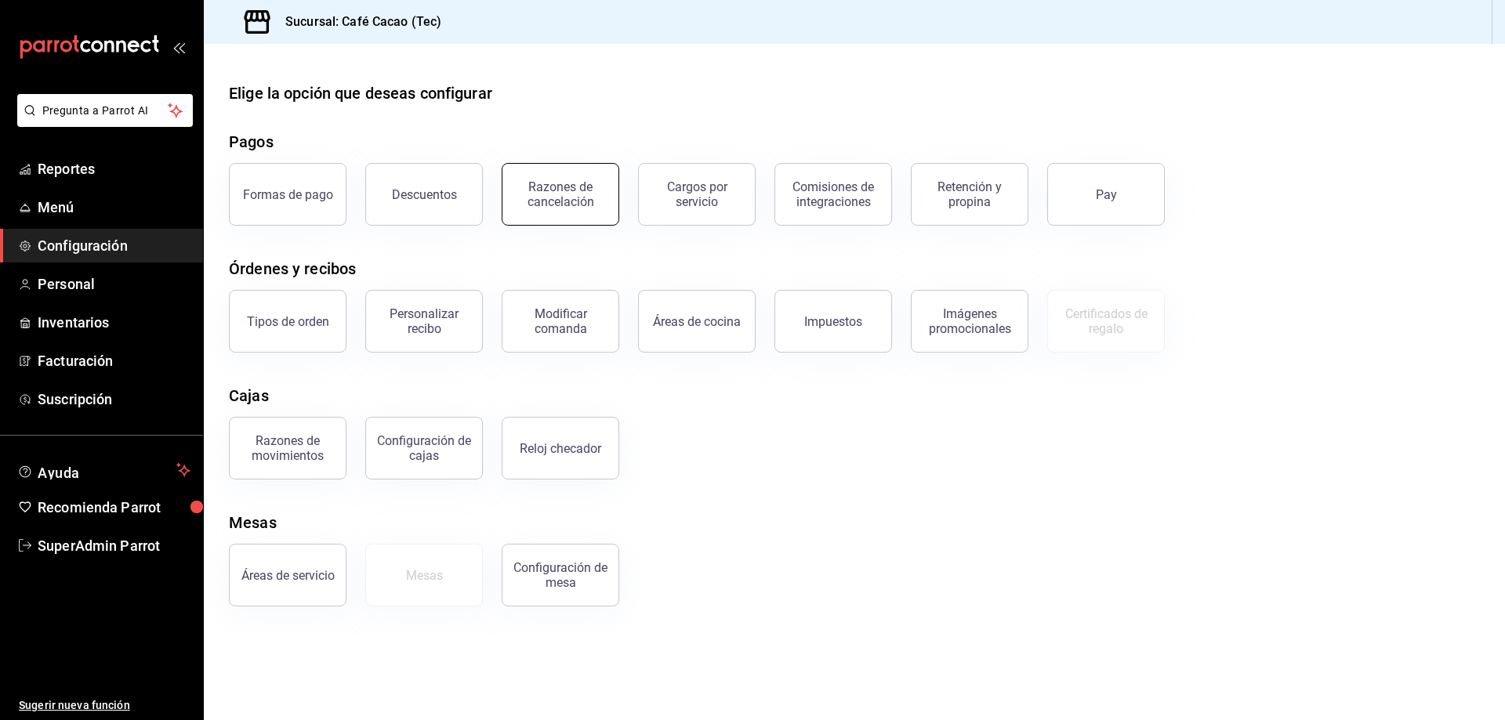
click at [592, 176] on button "Razones de cancelación" at bounding box center [561, 194] width 118 height 63
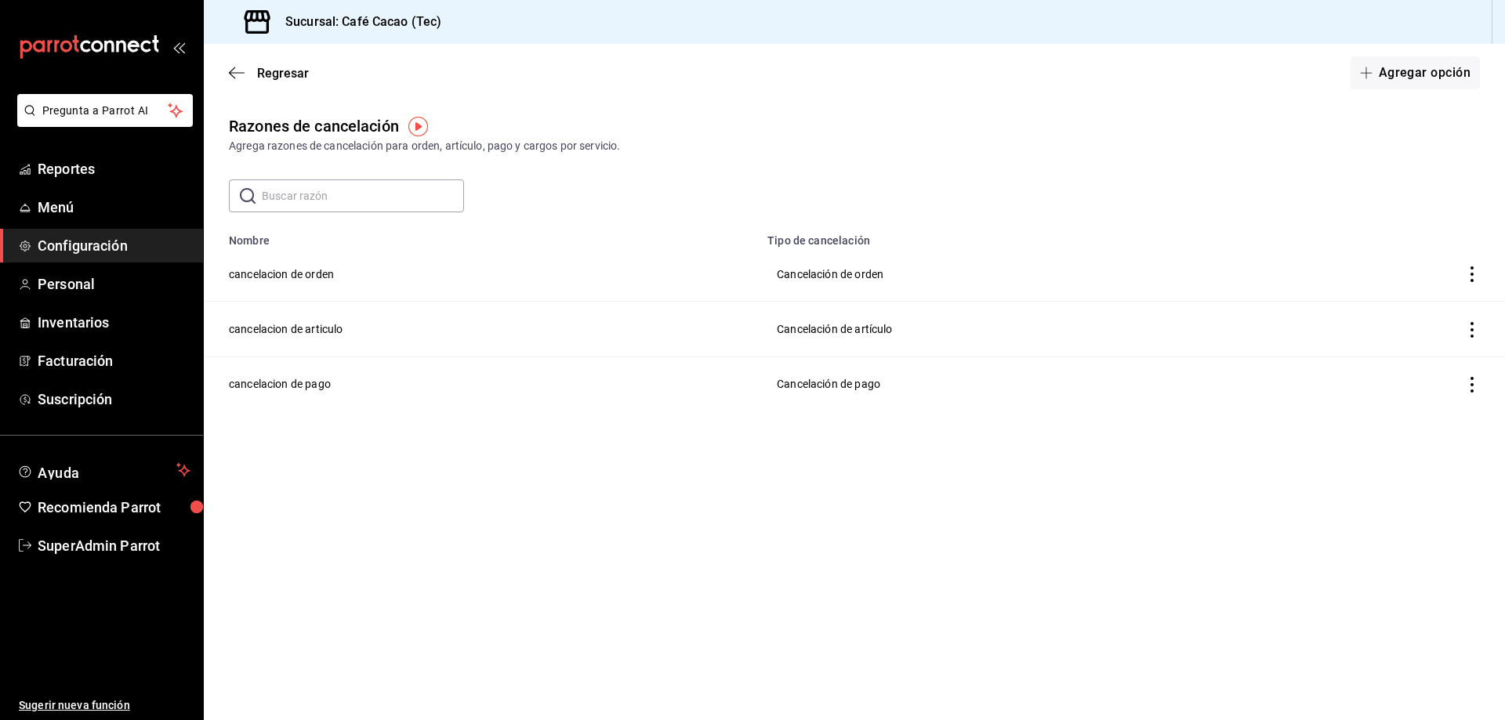
drag, startPoint x: 308, startPoint y: 280, endPoint x: 981, endPoint y: 248, distance: 673.9
click at [324, 271] on td "cancelacion de orden" at bounding box center [481, 274] width 554 height 55
click at [826, 270] on td "Cancelación de orden" at bounding box center [1027, 274] width 538 height 55
click at [850, 343] on td "Cancelación de artículo" at bounding box center [1027, 329] width 538 height 55
click at [817, 393] on td "Cancelación de pago" at bounding box center [1027, 384] width 538 height 55
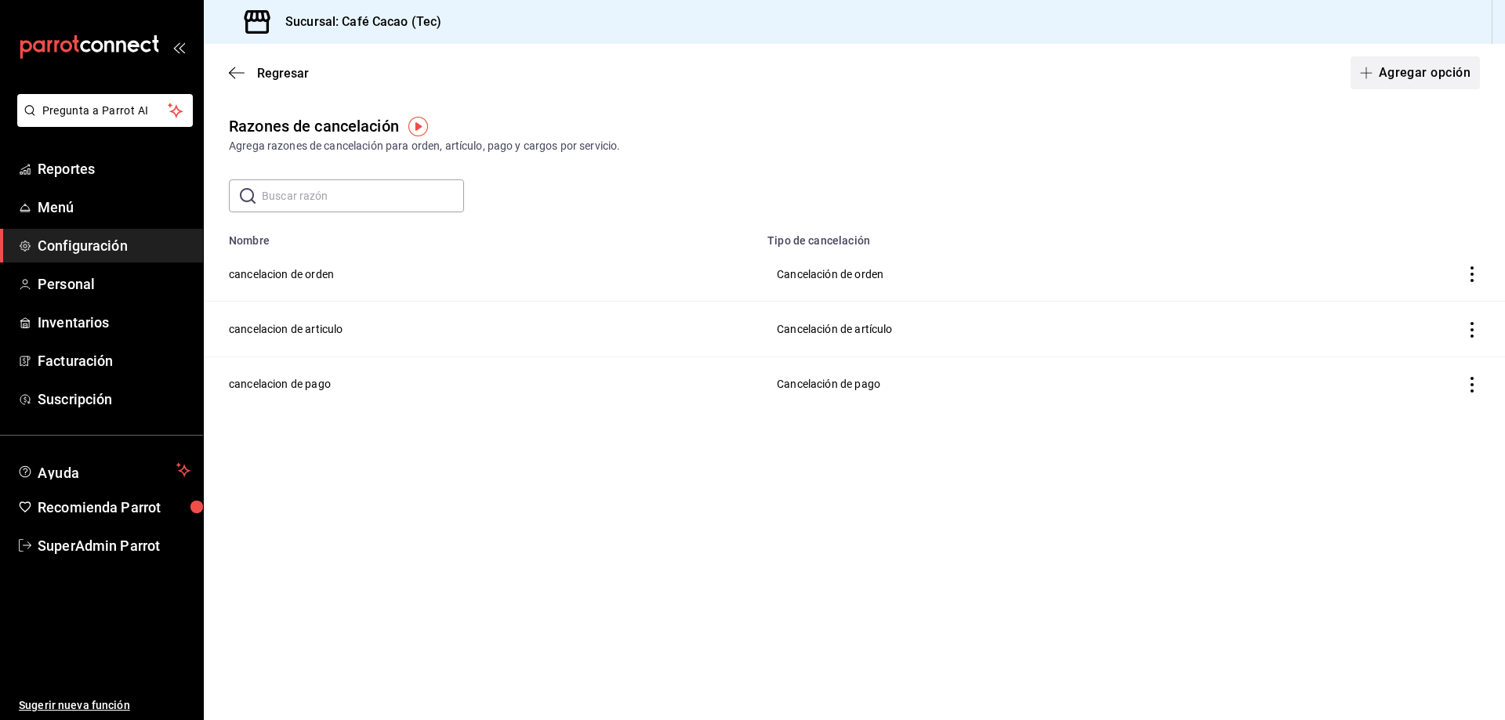
click at [1414, 58] on button "Agregar opción" at bounding box center [1414, 72] width 129 height 33
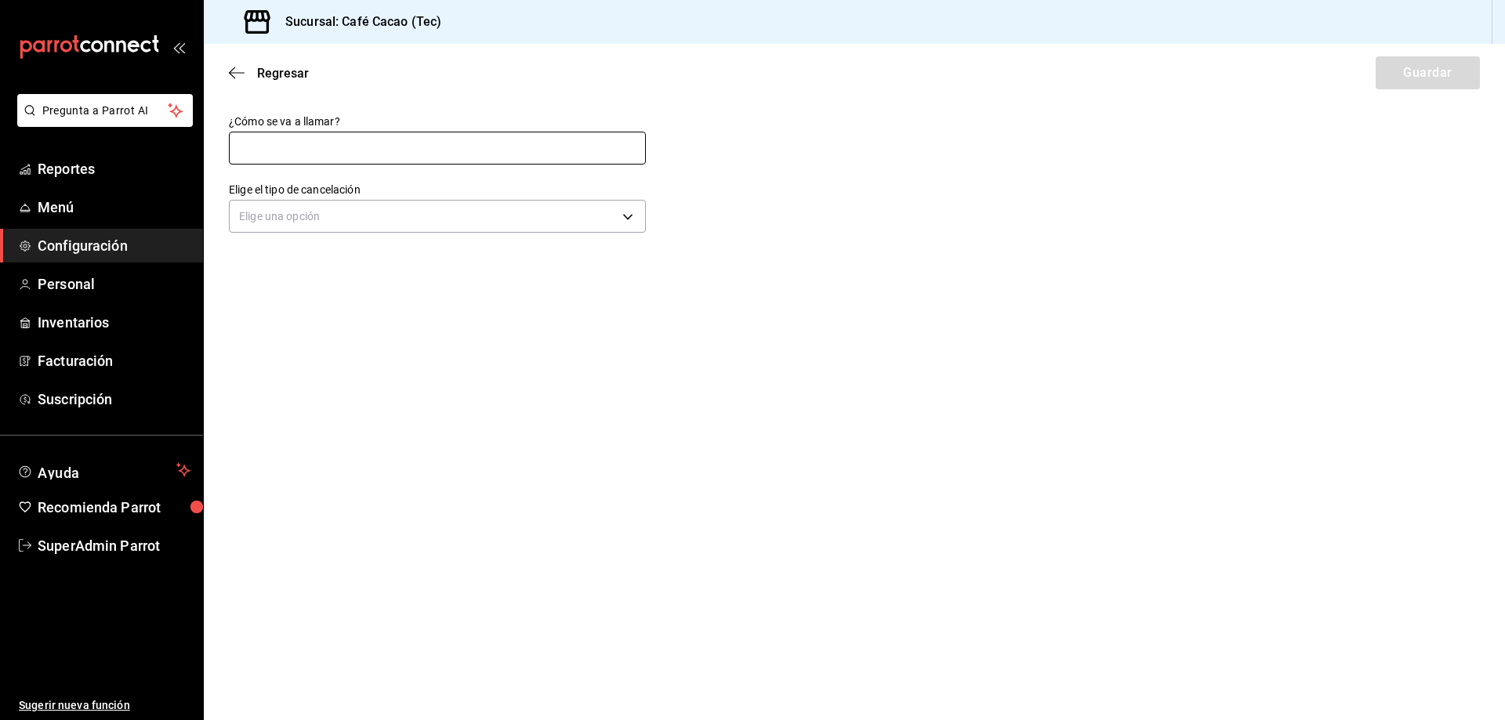
click at [526, 146] on input "text" at bounding box center [437, 148] width 417 height 33
drag, startPoint x: 480, startPoint y: 235, endPoint x: 480, endPoint y: 220, distance: 14.9
click at [480, 220] on div "Elige el tipo de cancelación Elige una opción" at bounding box center [437, 210] width 417 height 55
click at [479, 217] on body "Pregunta a Parrot AI Reportes Menú Configuración Personal Inventarios Facturaci…" at bounding box center [752, 360] width 1505 height 720
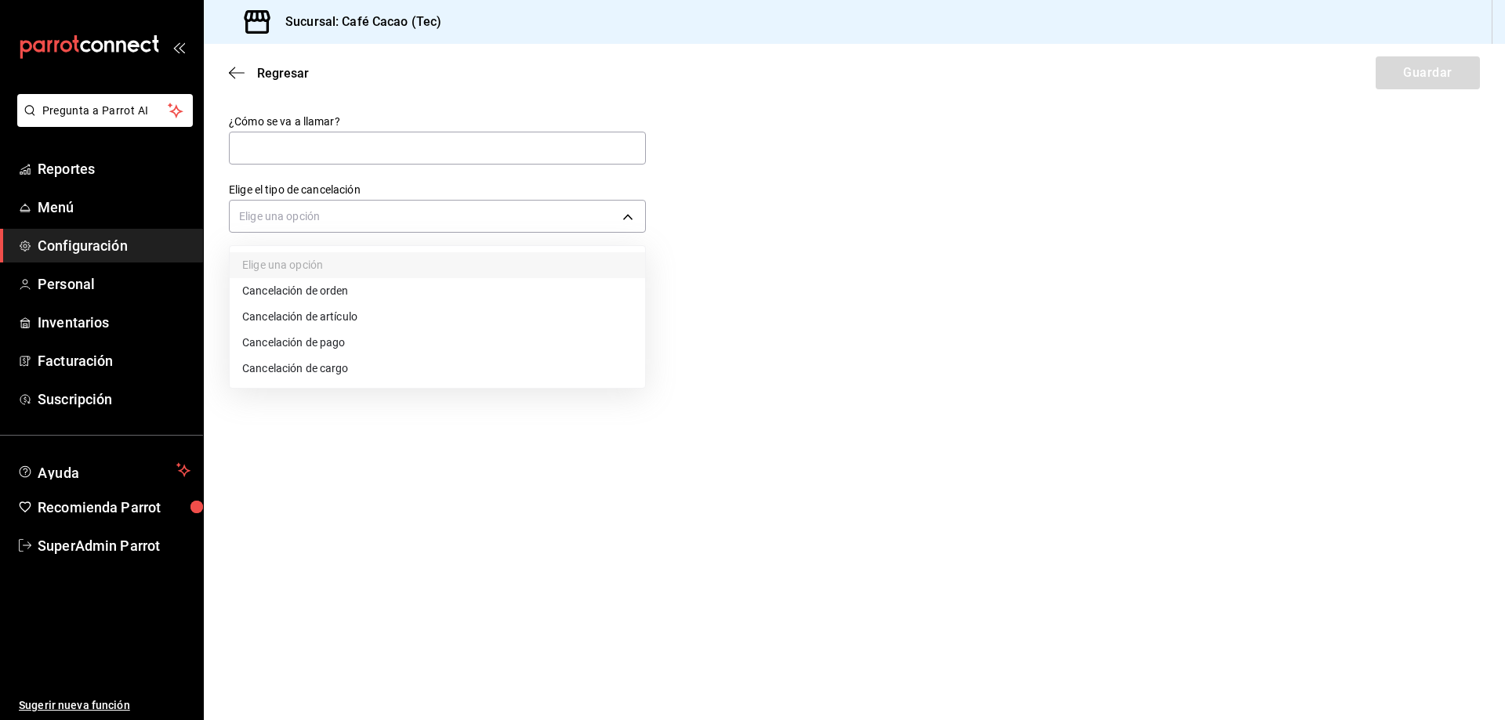
click at [265, 67] on div at bounding box center [752, 360] width 1505 height 720
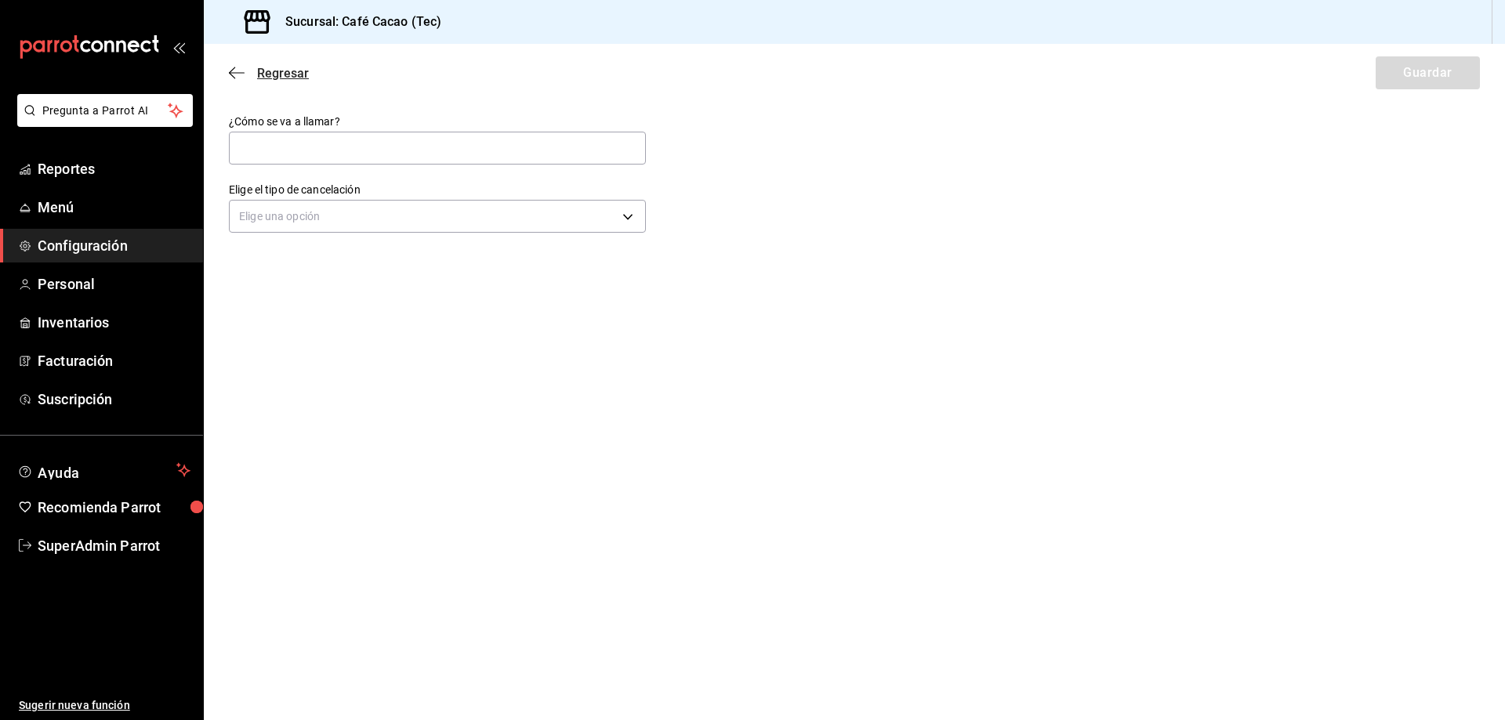
click at [248, 74] on span "Regresar" at bounding box center [269, 73] width 80 height 15
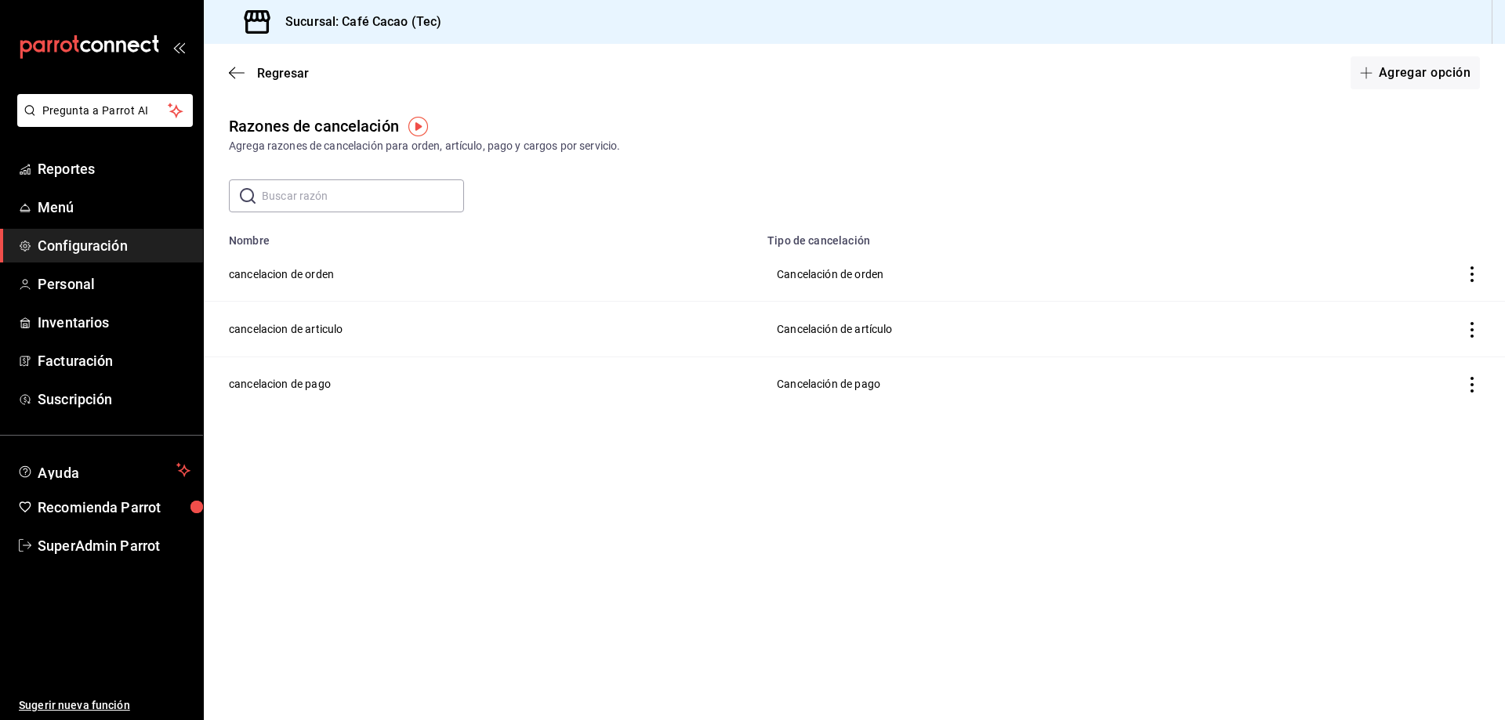
click at [158, 242] on span "Configuración" at bounding box center [114, 245] width 153 height 21
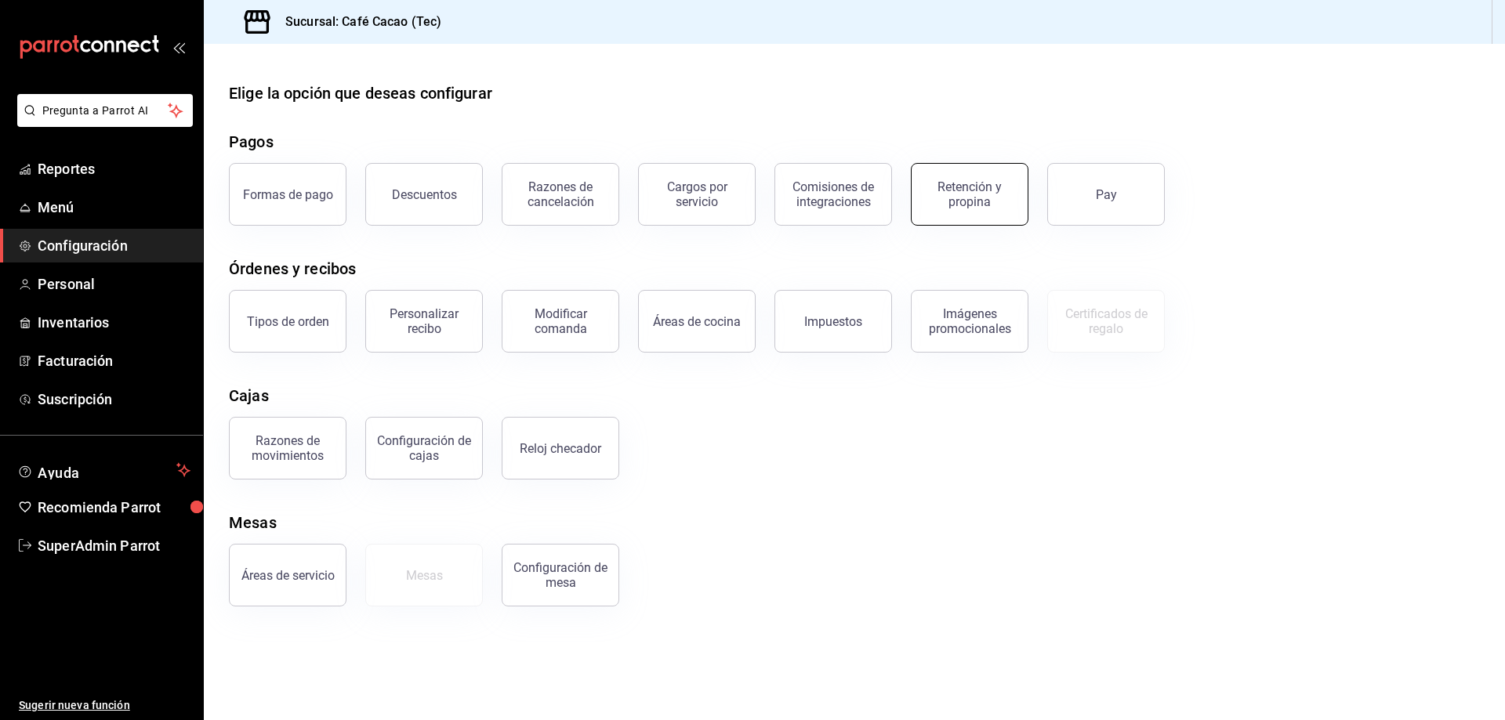
click at [985, 204] on div "Retención y propina" at bounding box center [969, 194] width 97 height 30
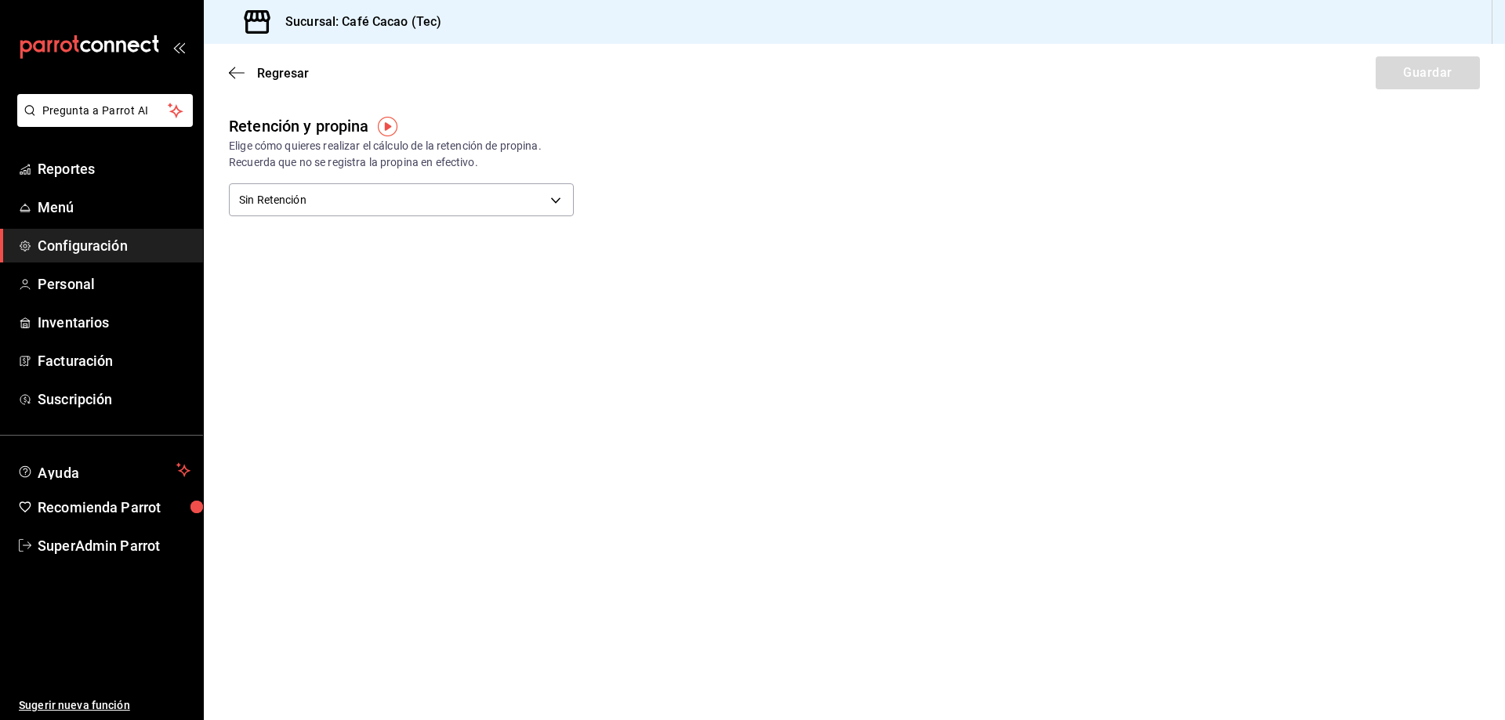
click at [230, 61] on div "Regresar Guardar" at bounding box center [854, 73] width 1301 height 58
click at [233, 82] on div "Regresar Guardar" at bounding box center [854, 73] width 1301 height 58
click at [233, 79] on icon "button" at bounding box center [237, 73] width 16 height 14
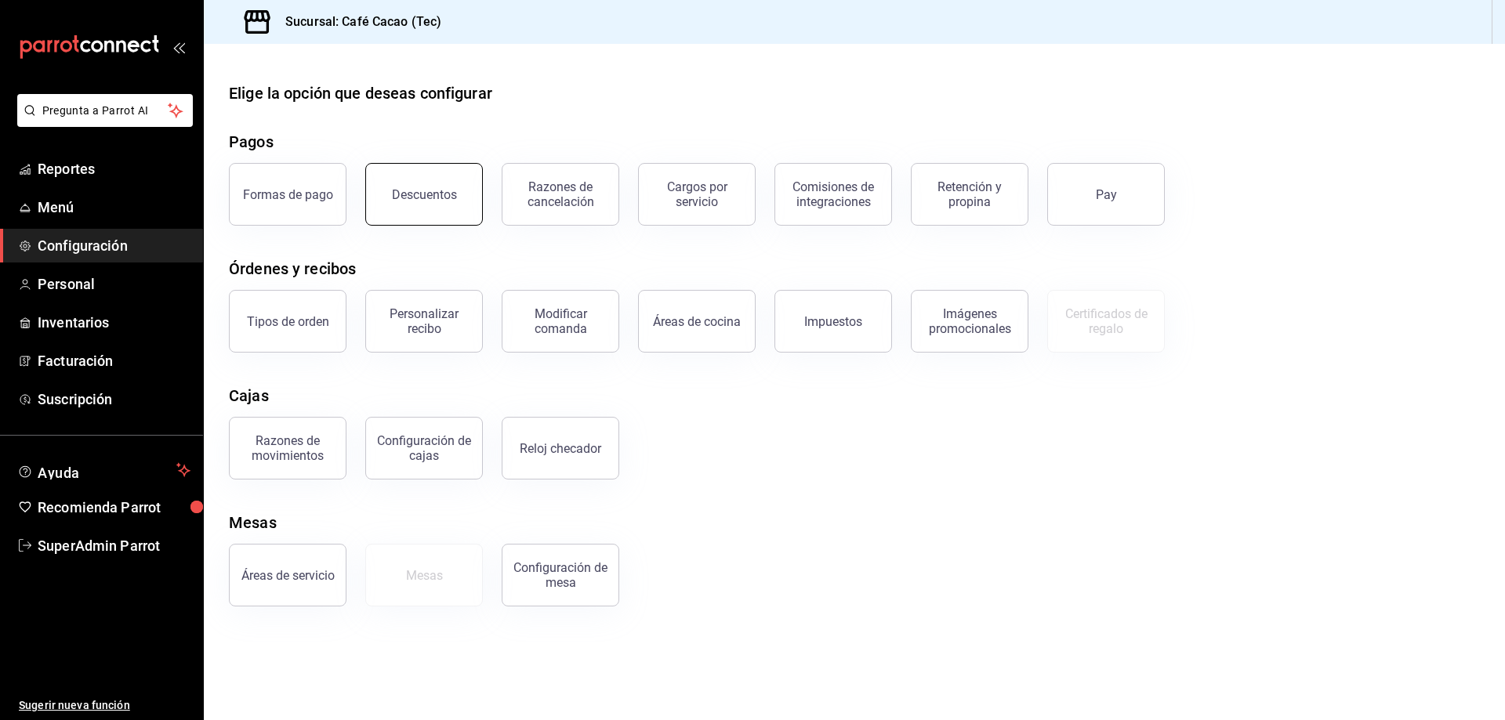
click at [400, 193] on div "Descuentos" at bounding box center [424, 194] width 65 height 15
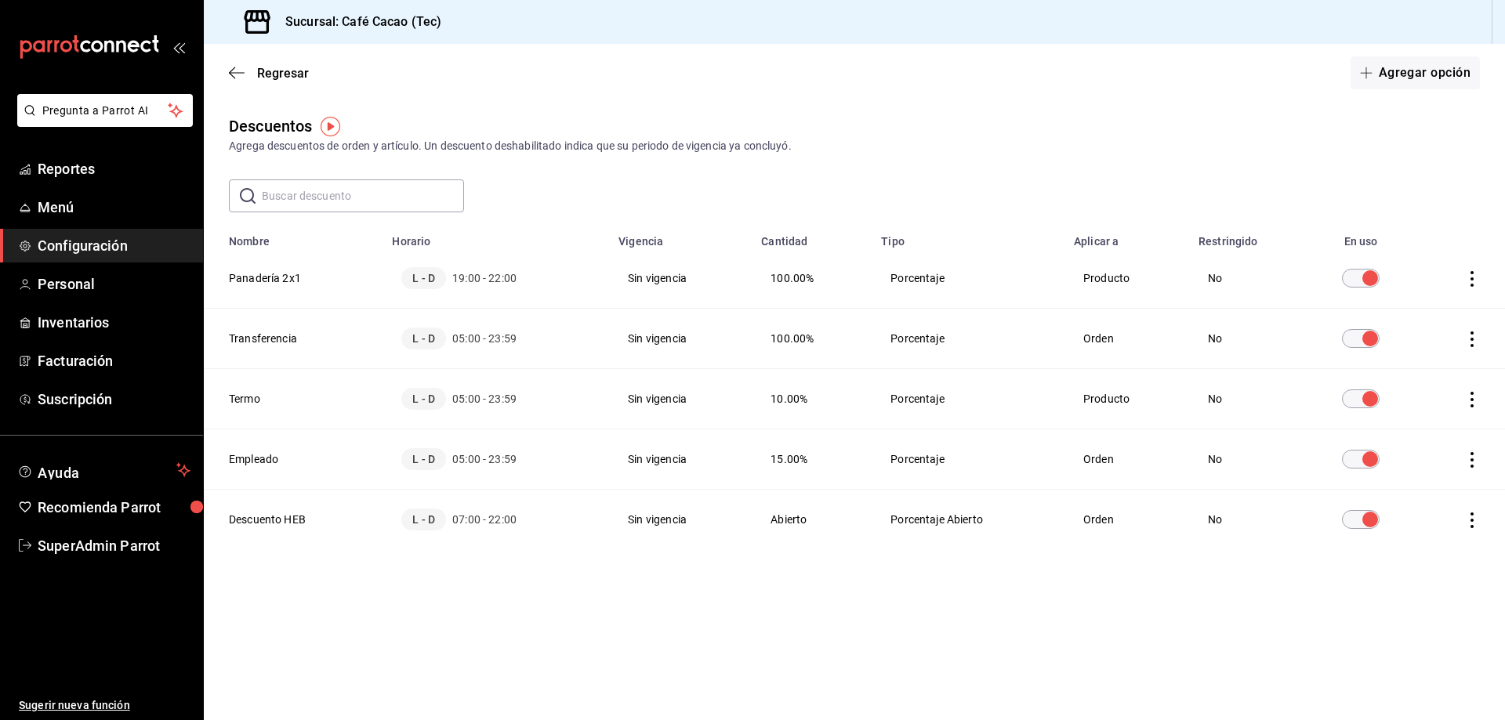
click at [288, 523] on th "Descuento HEB" at bounding box center [293, 520] width 179 height 60
click at [234, 68] on icon "button" at bounding box center [232, 73] width 6 height 12
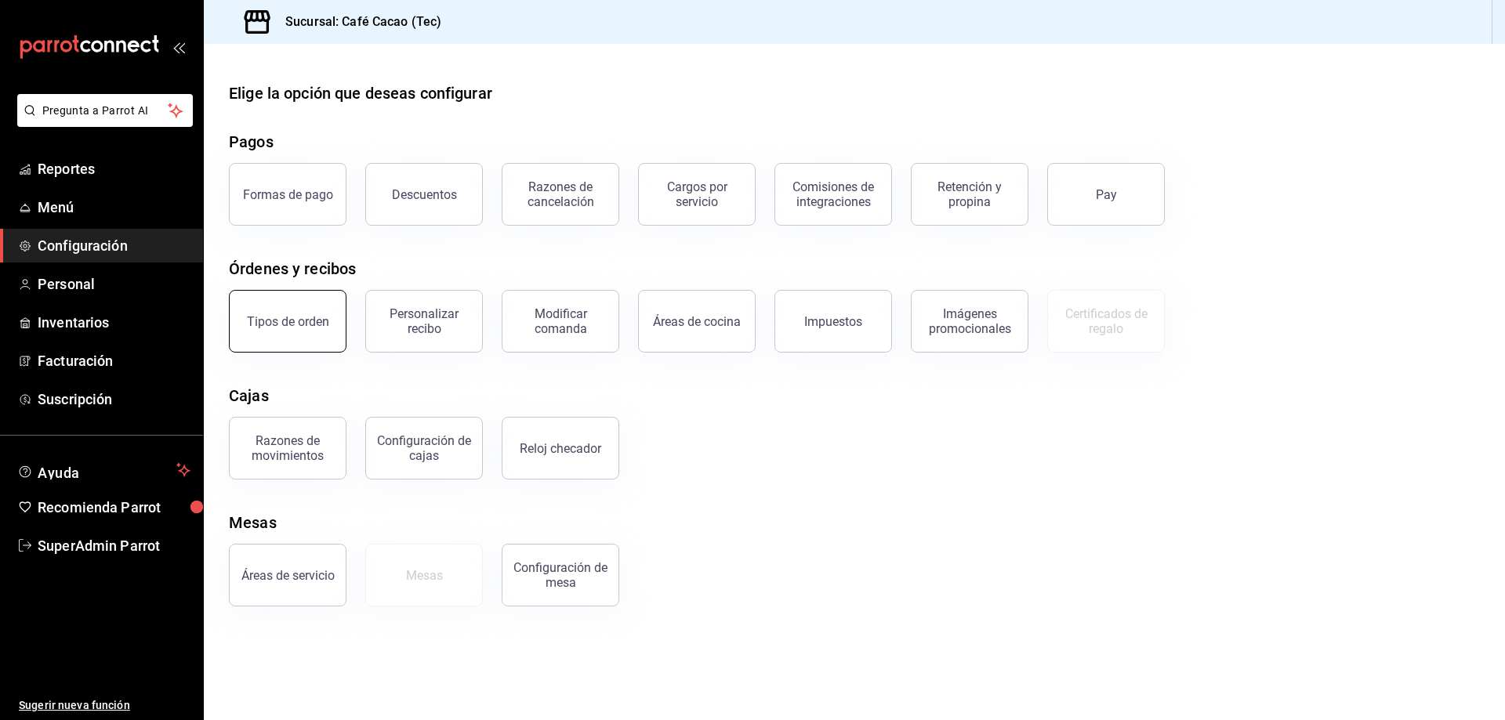
click at [326, 317] on button "Tipos de orden" at bounding box center [288, 321] width 118 height 63
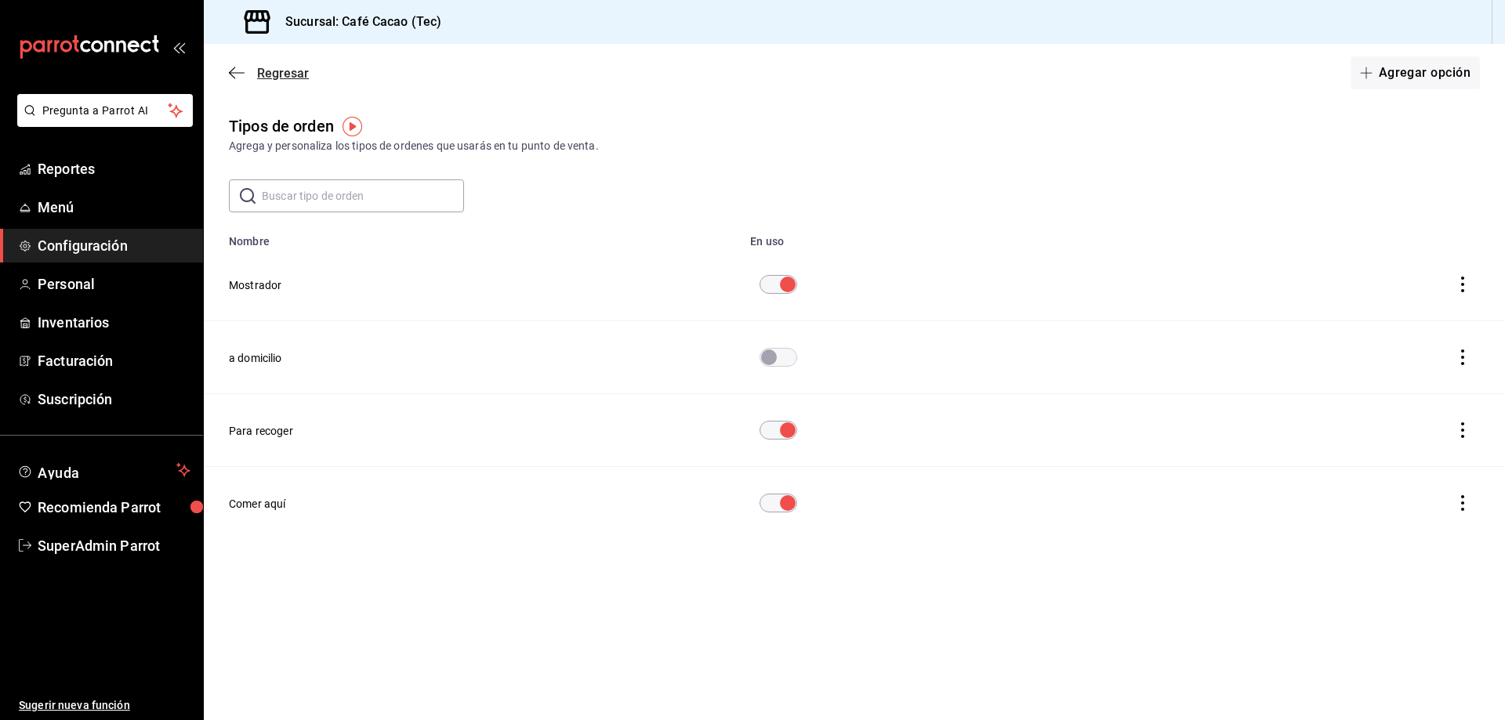
click at [230, 71] on icon "button" at bounding box center [237, 73] width 16 height 14
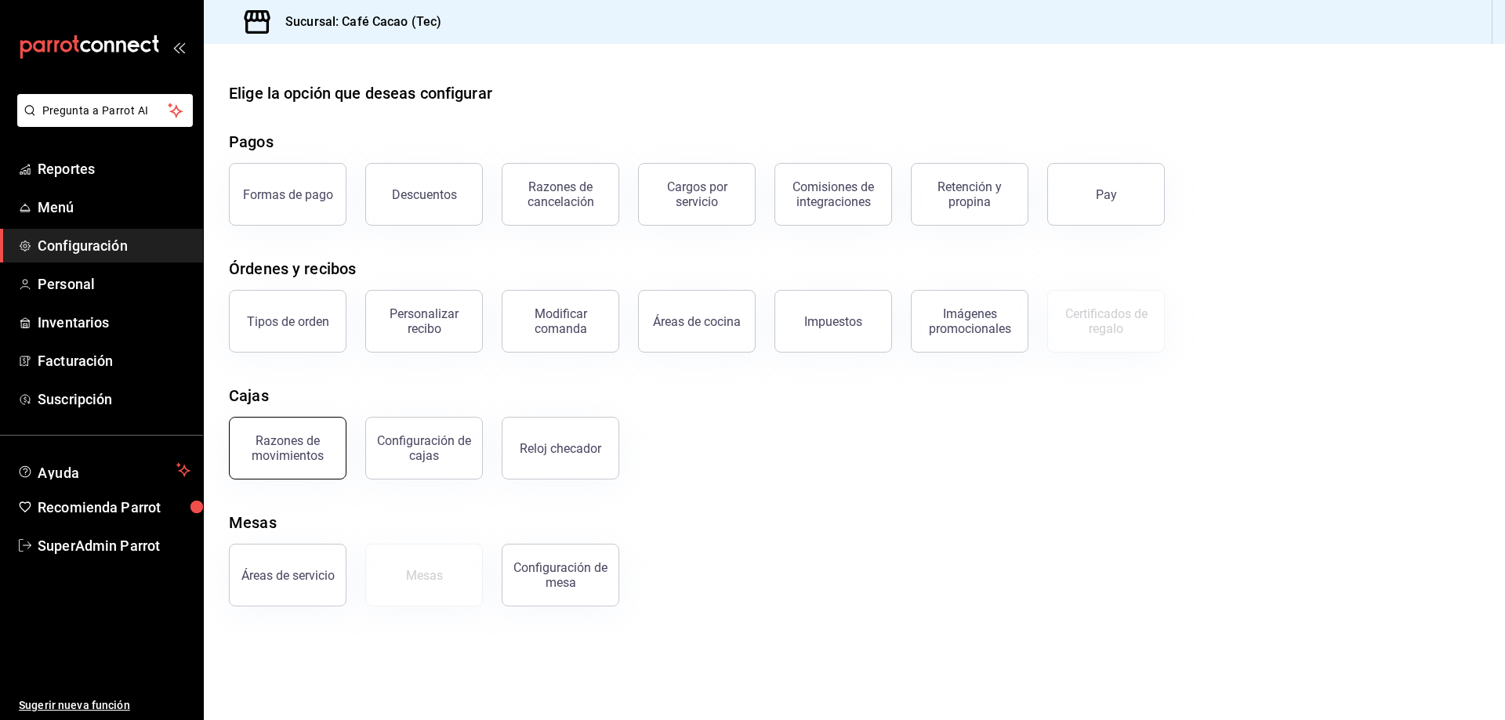
click at [274, 466] on button "Razones de movimientos" at bounding box center [288, 448] width 118 height 63
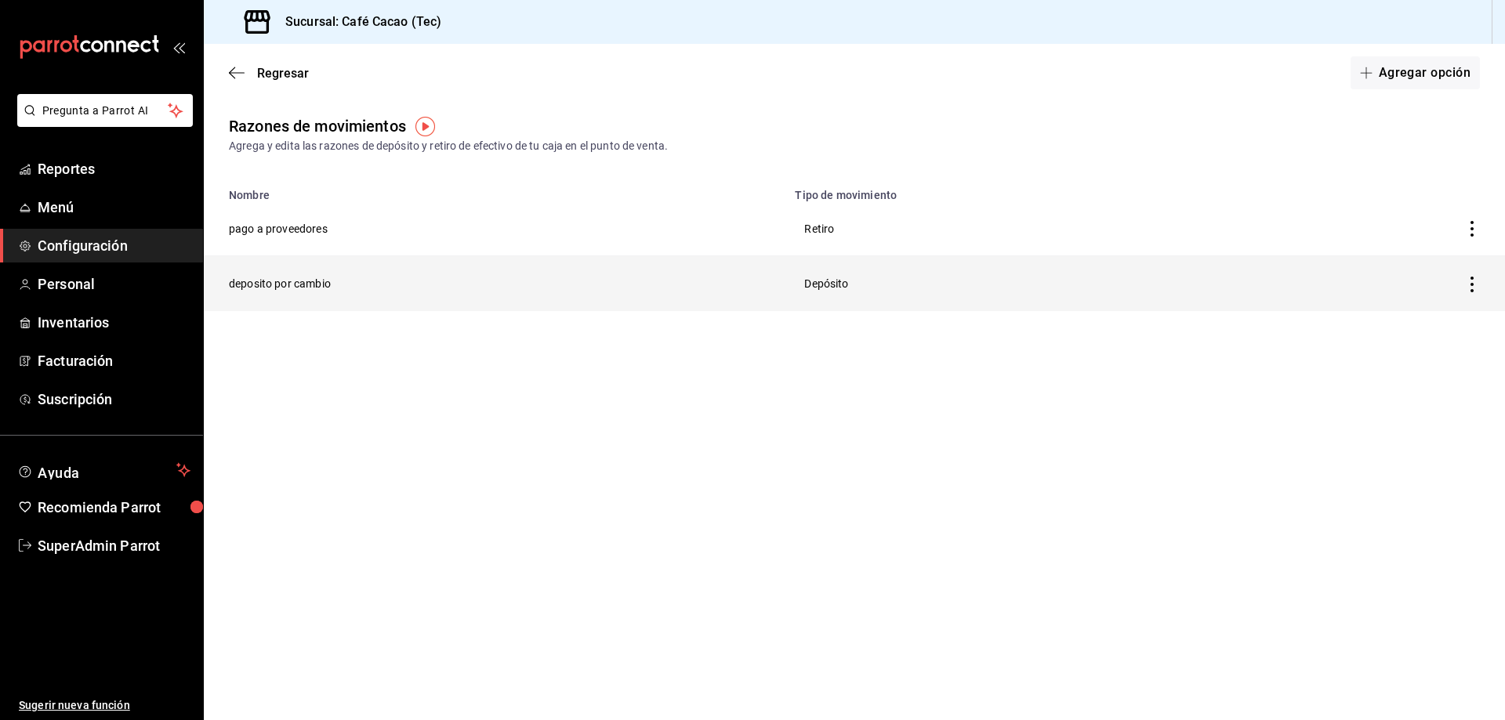
drag, startPoint x: 292, startPoint y: 280, endPoint x: 295, endPoint y: 264, distance: 15.8
click at [295, 264] on th "deposito por cambio" at bounding box center [494, 283] width 581 height 55
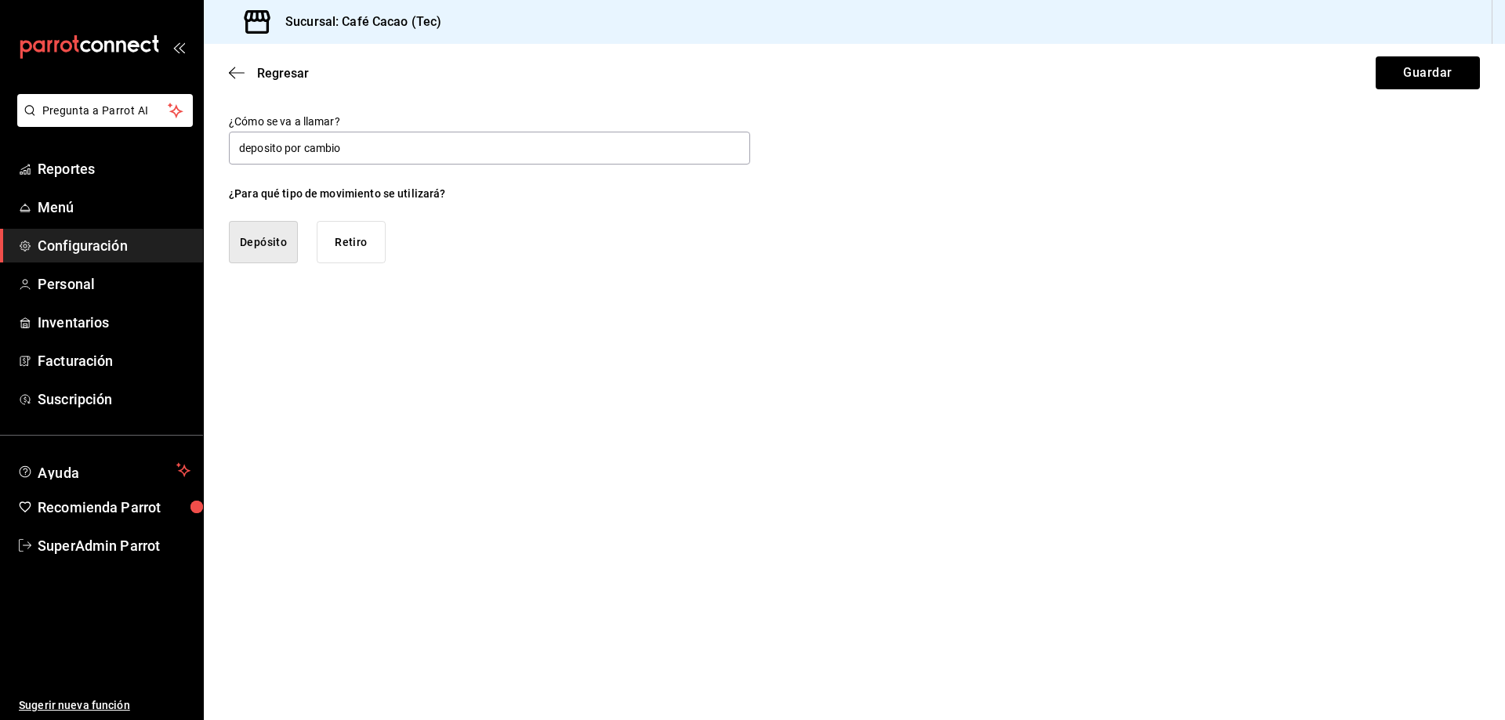
click at [317, 211] on div "¿Para qué tipo de movimiento se utilizará? Depósito Retiro" at bounding box center [337, 225] width 217 height 78
click at [233, 70] on icon "button" at bounding box center [232, 73] width 6 height 12
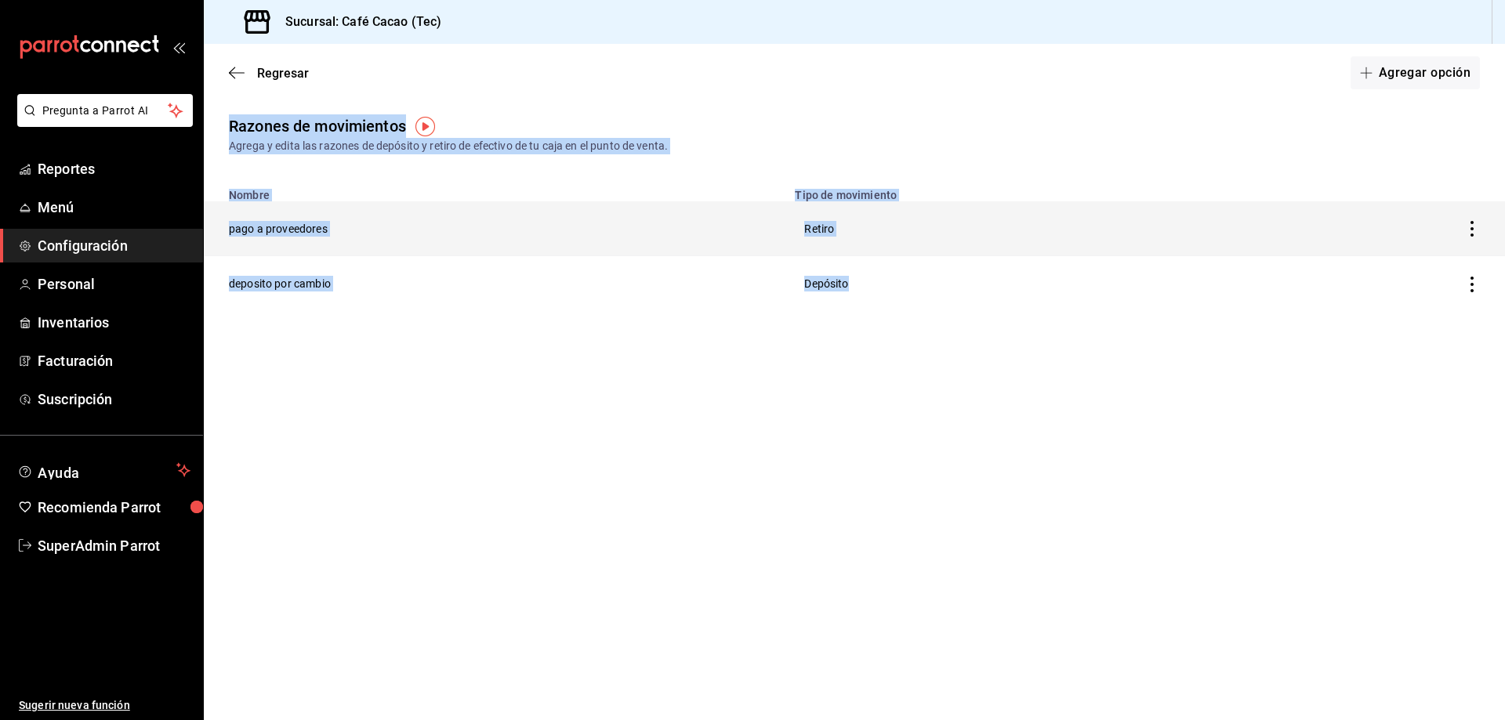
click at [339, 231] on th "pago a proveedores" at bounding box center [494, 228] width 581 height 55
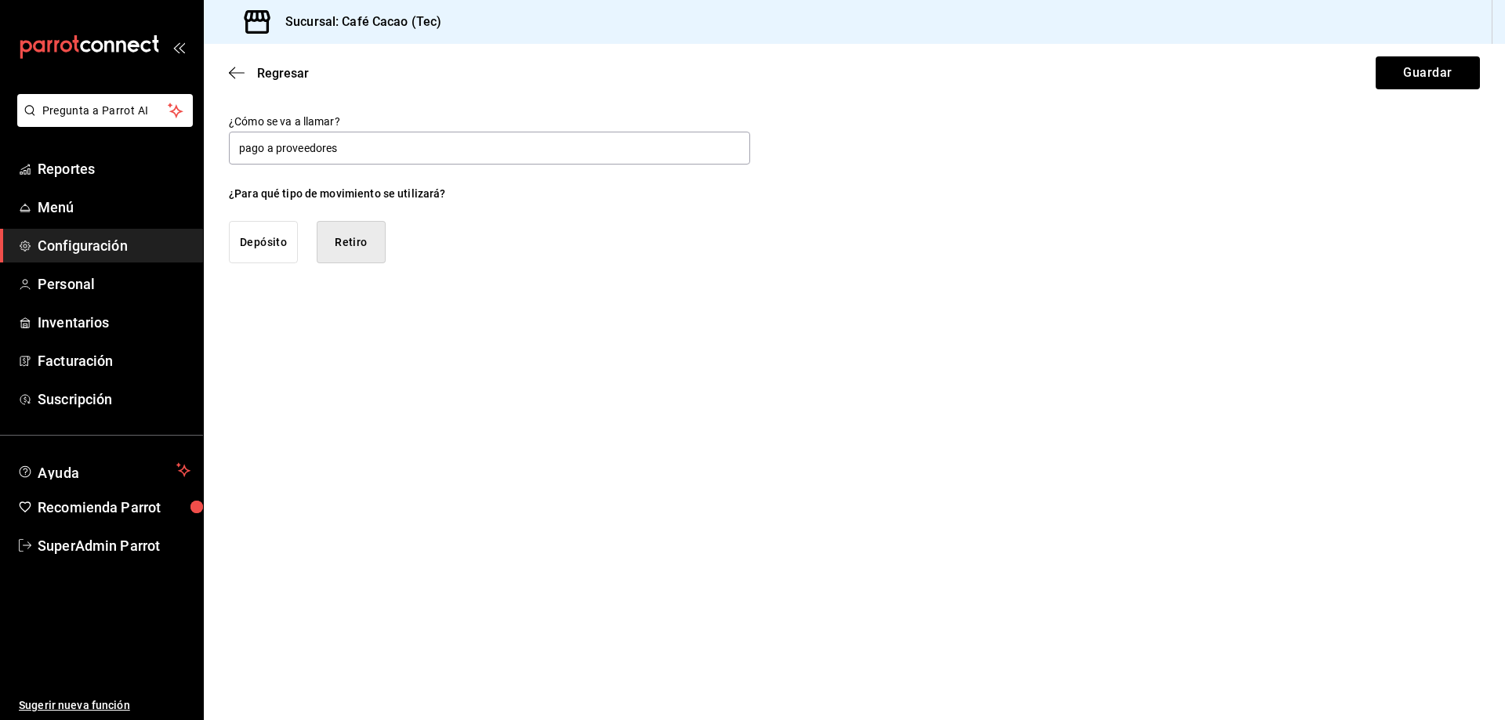
click at [234, 63] on div "Regresar Guardar" at bounding box center [854, 73] width 1301 height 58
click at [235, 67] on icon "button" at bounding box center [237, 73] width 16 height 14
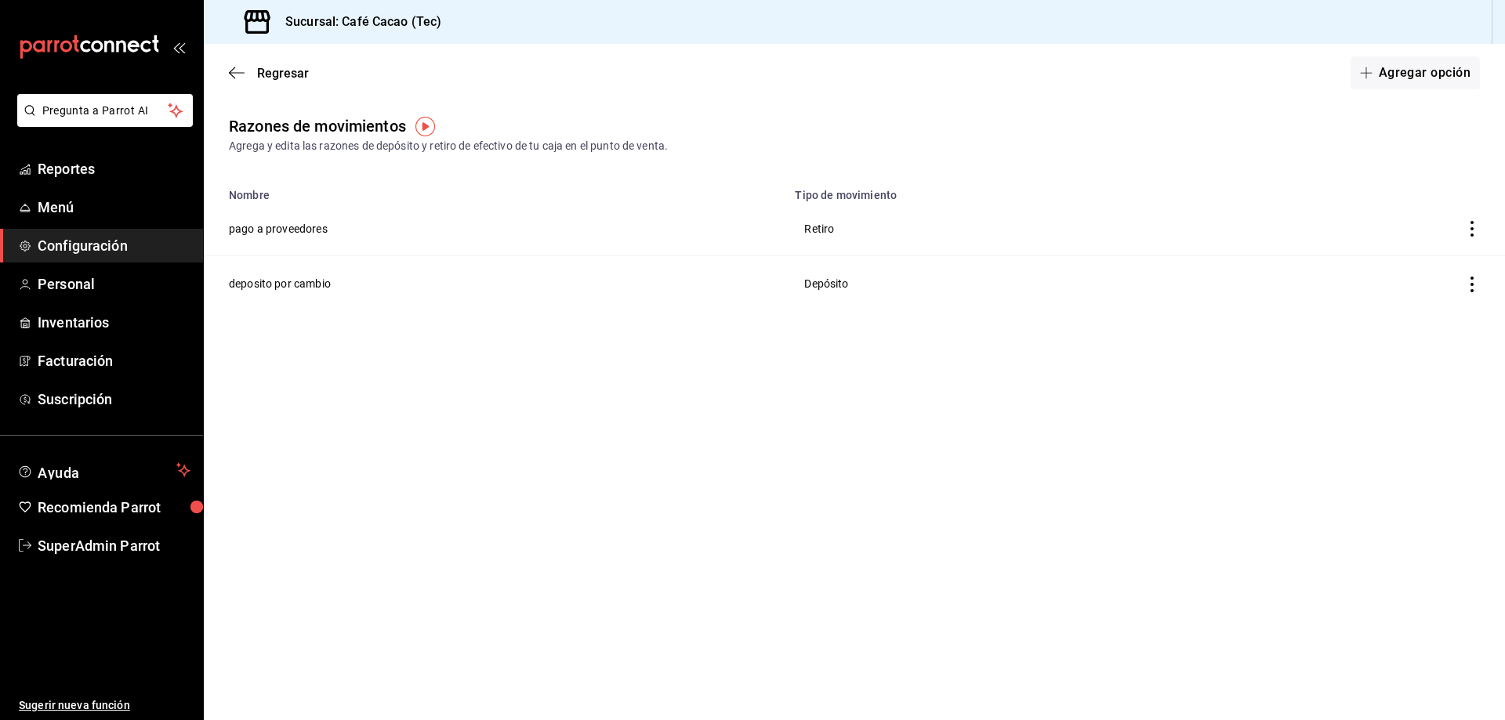
click at [235, 67] on icon "button" at bounding box center [237, 73] width 16 height 14
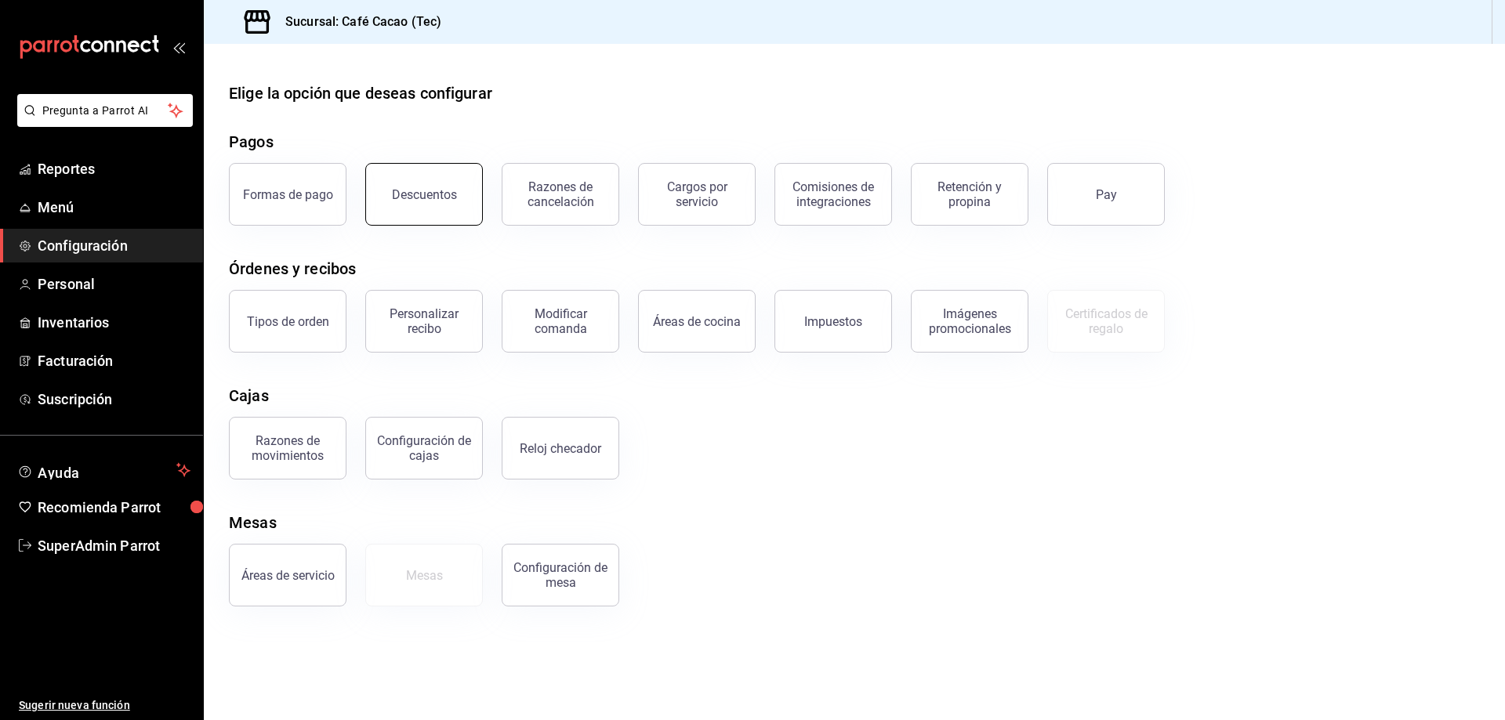
click at [401, 204] on button "Descuentos" at bounding box center [424, 194] width 118 height 63
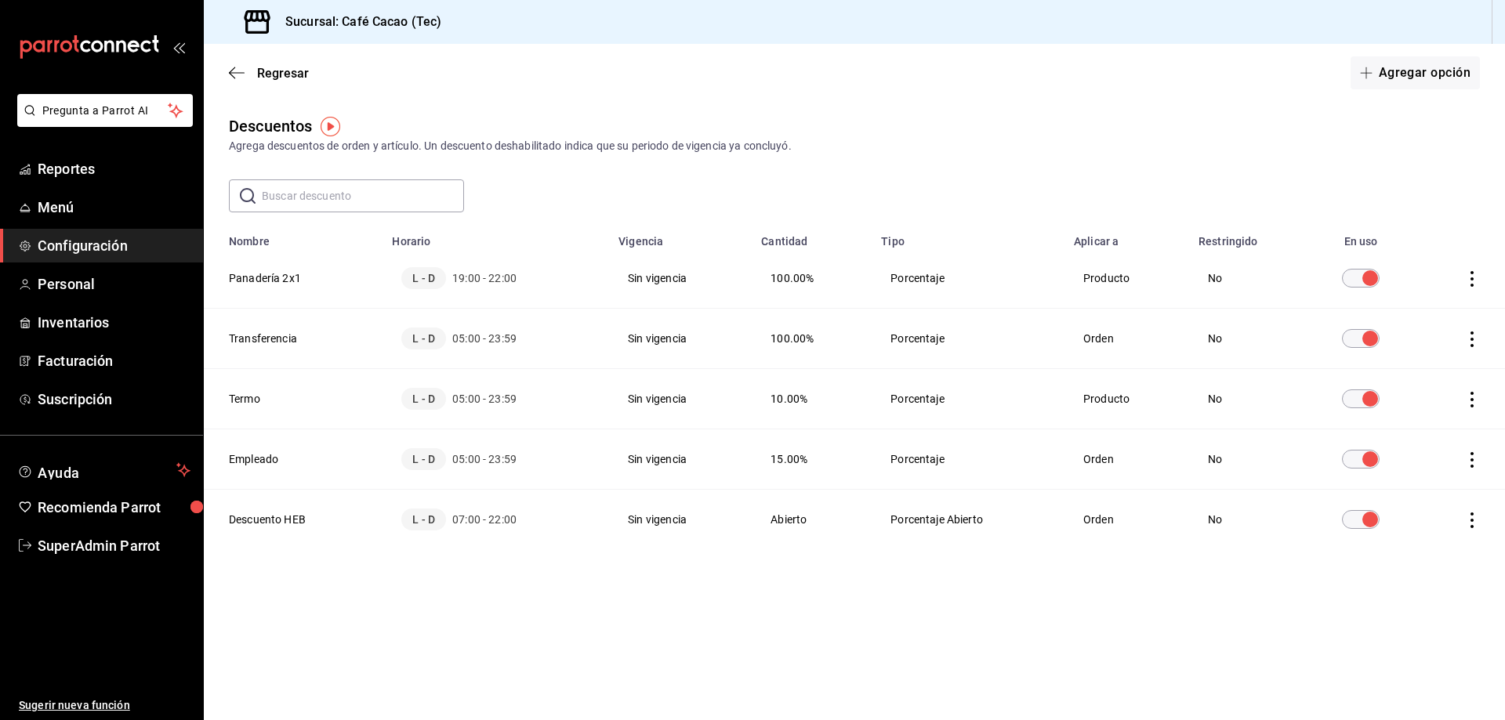
click at [342, 440] on th "Empleado" at bounding box center [293, 459] width 179 height 60
click at [261, 454] on th "Empleado" at bounding box center [293, 459] width 179 height 60
drag, startPoint x: 317, startPoint y: 473, endPoint x: 358, endPoint y: 465, distance: 41.4
click at [341, 469] on th "Empleado" at bounding box center [293, 459] width 179 height 60
drag, startPoint x: 432, startPoint y: 461, endPoint x: 489, endPoint y: 458, distance: 57.3
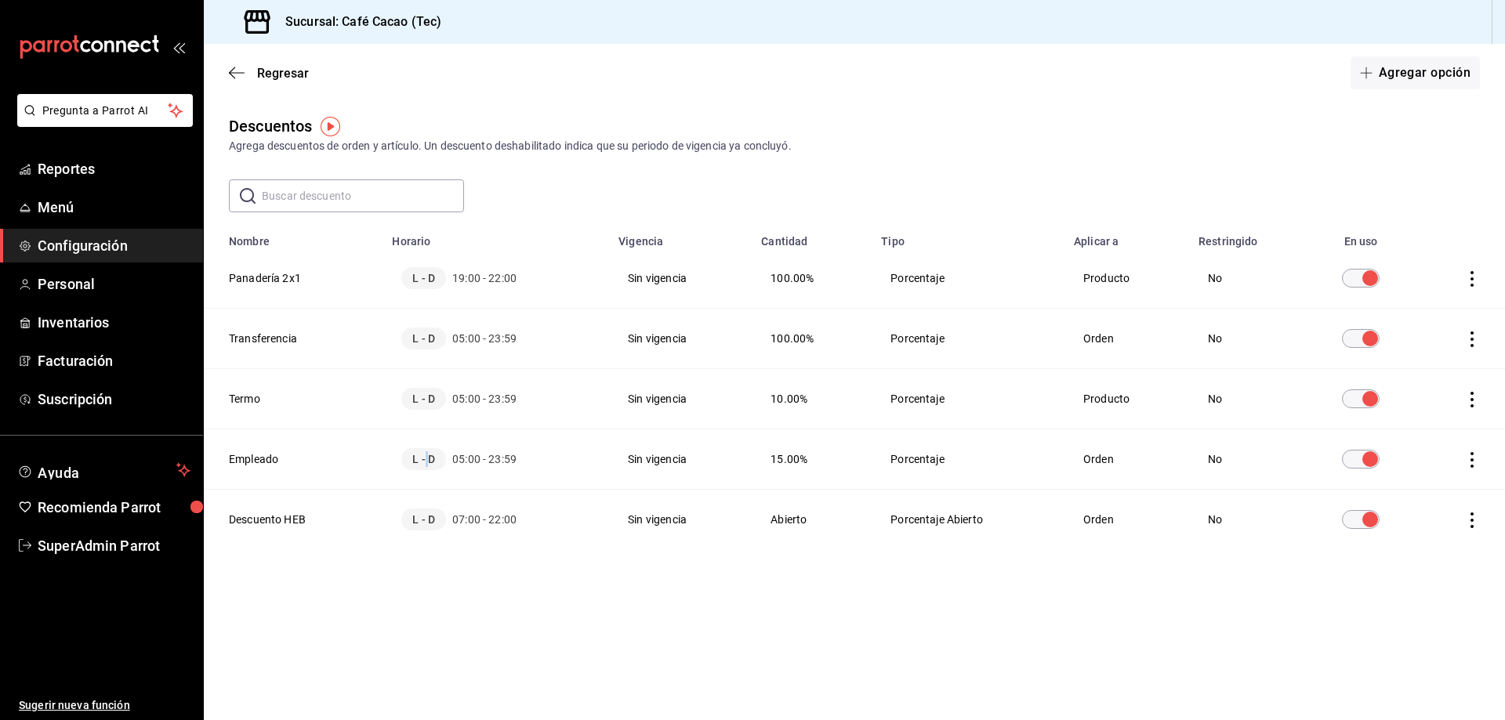
click at [469, 460] on div "L - D 05:00 - 23:59" at bounding box center [495, 459] width 189 height 22
drag, startPoint x: 489, startPoint y: 458, endPoint x: 520, endPoint y: 453, distance: 31.8
click at [516, 454] on span "05:00 - 23:59" at bounding box center [484, 459] width 64 height 16
click at [531, 407] on div "L - D 05:00 - 23:59" at bounding box center [495, 399] width 189 height 22
